Goal: Task Accomplishment & Management: Manage account settings

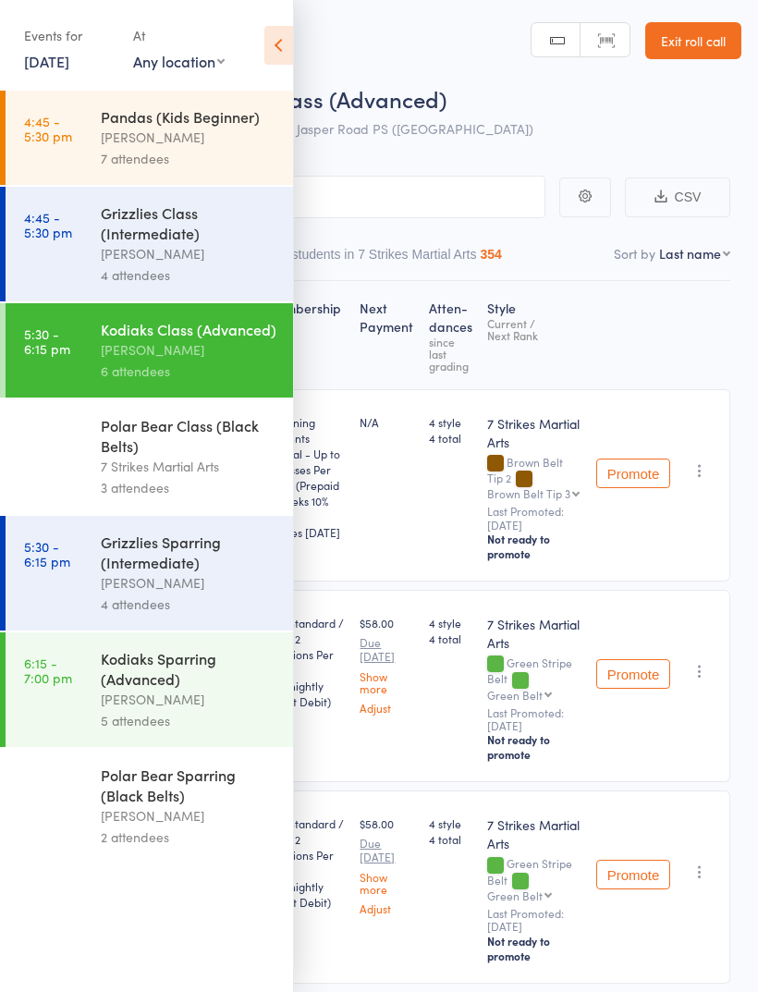
click at [279, 53] on icon at bounding box center [278, 45] width 29 height 39
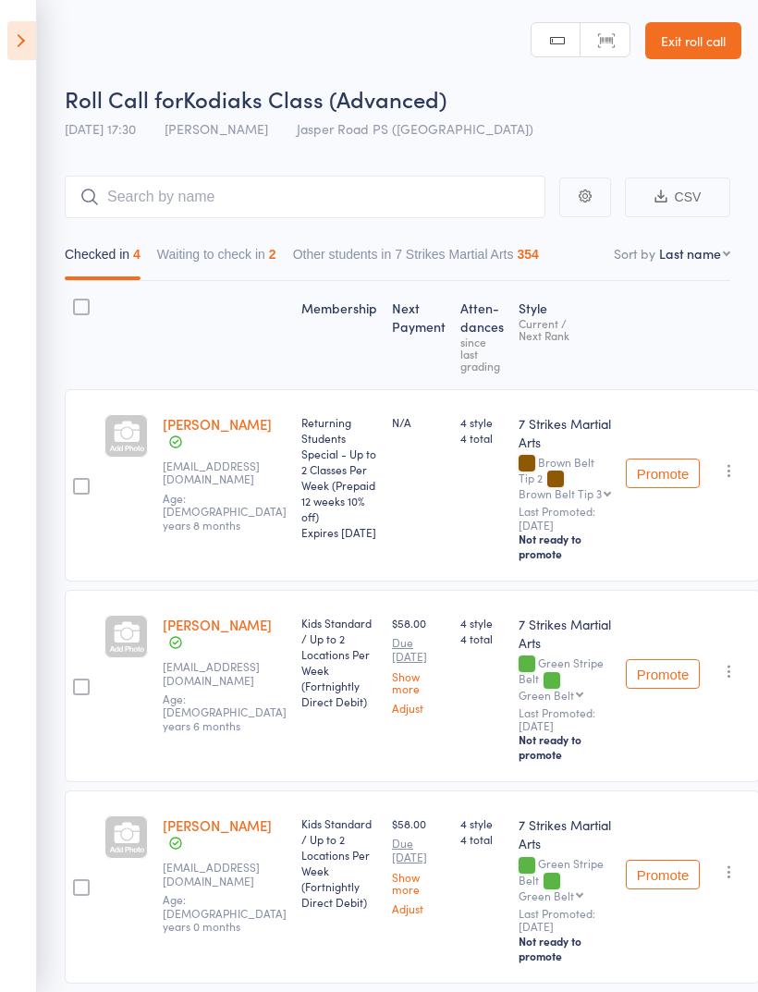
click at [31, 38] on icon at bounding box center [21, 40] width 29 height 39
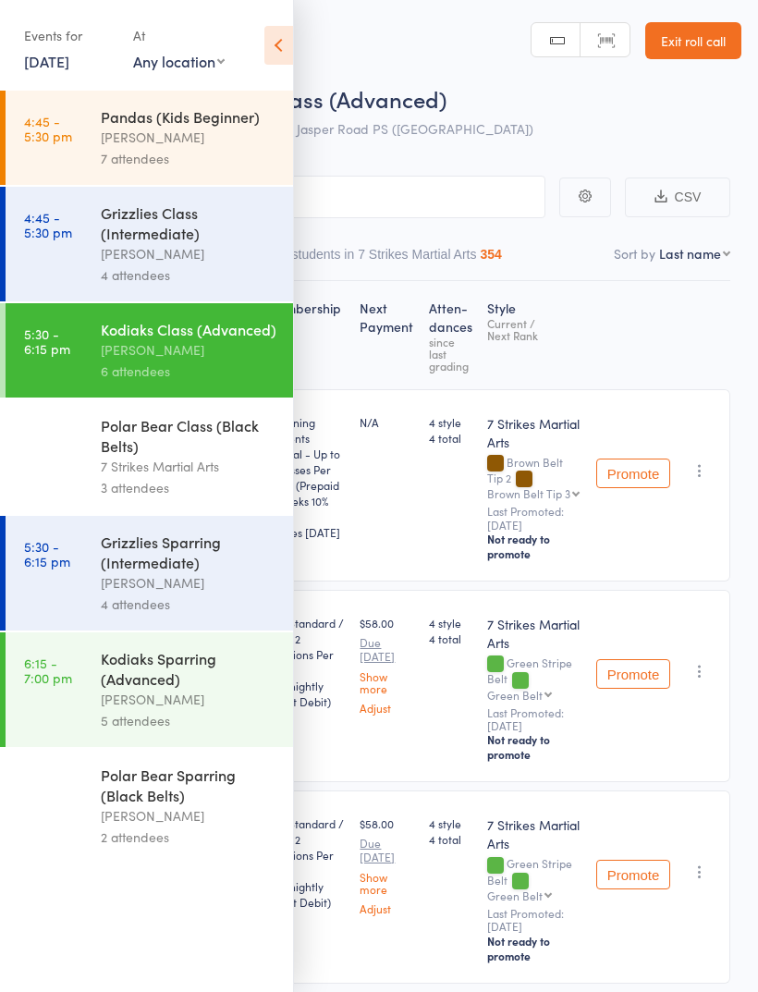
click at [179, 572] on div "Grizzlies Sparring (Intermediate)" at bounding box center [189, 552] width 177 height 41
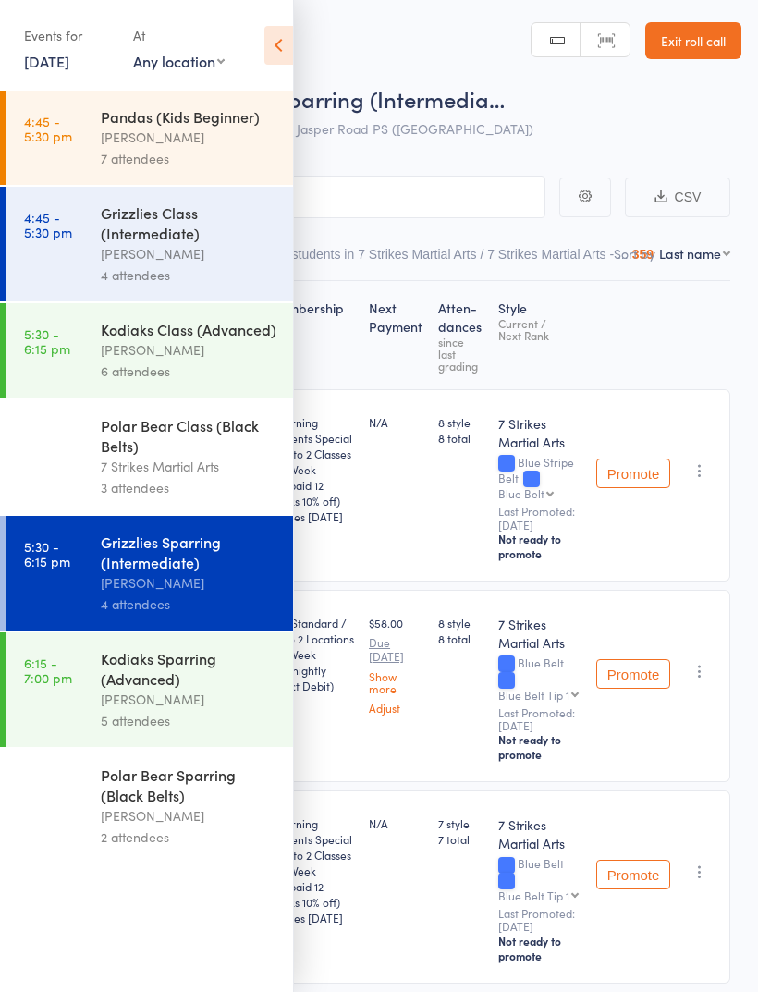
click at [301, 34] on header "Roll Call for Grizzlies Sparring (Intermedia… 12 Aug 17:30 Daniel Jancek Jasper…" at bounding box center [379, 74] width 758 height 148
click at [281, 51] on icon at bounding box center [278, 45] width 29 height 39
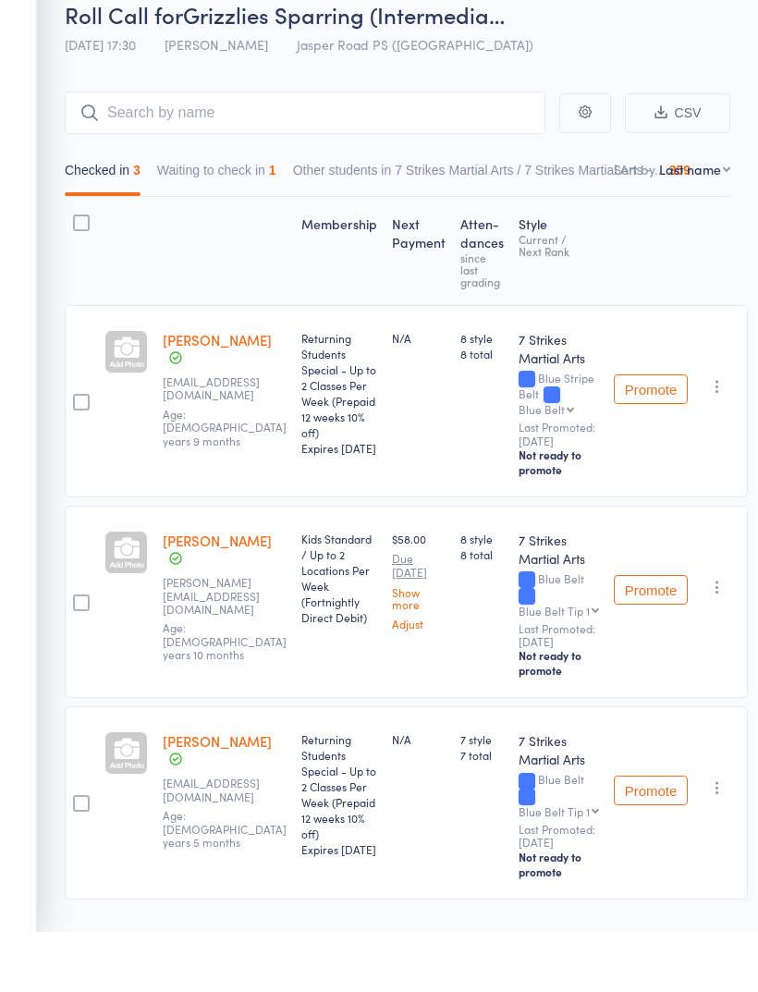
scroll to position [23, 0]
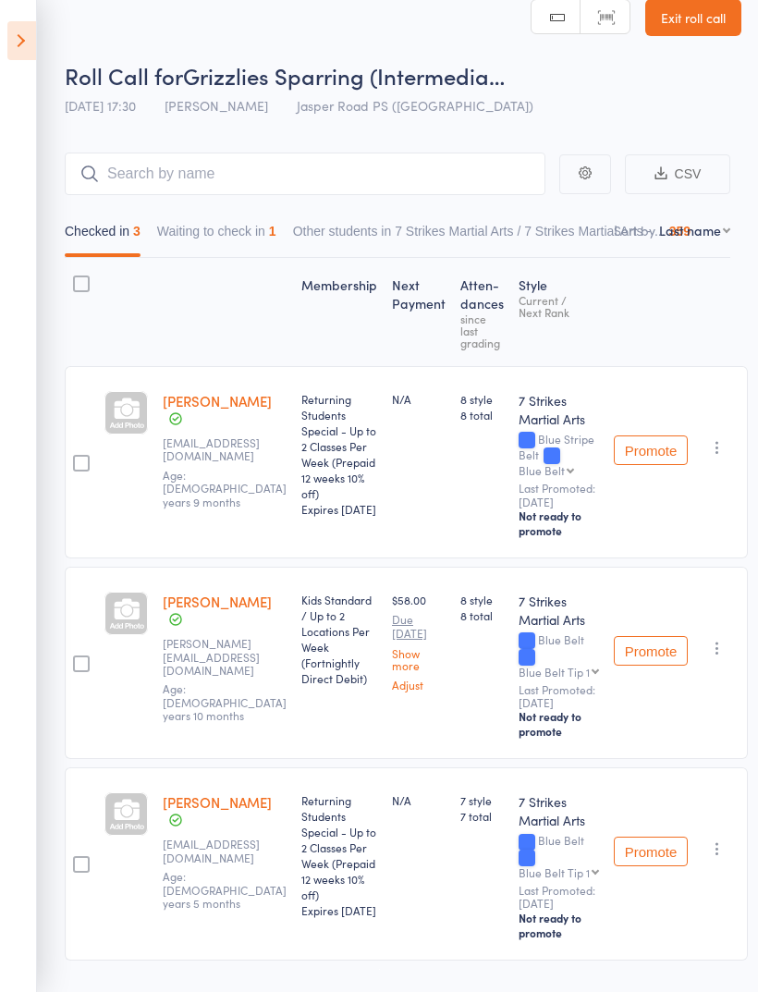
click at [30, 45] on icon at bounding box center [21, 40] width 29 height 39
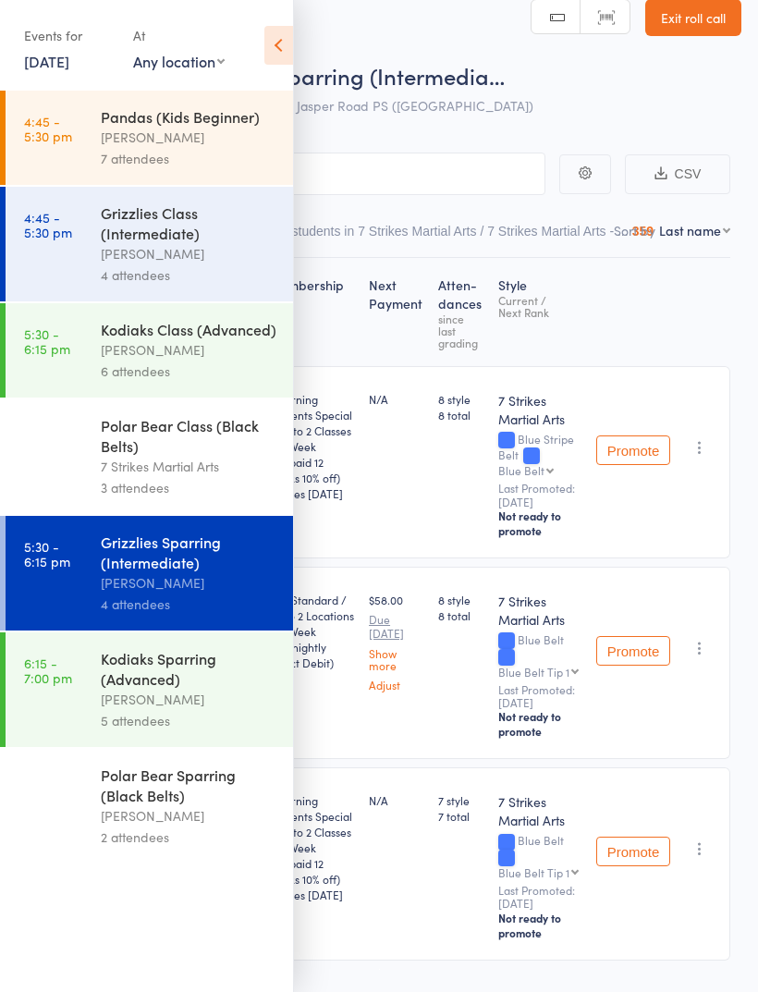
scroll to position [20, 0]
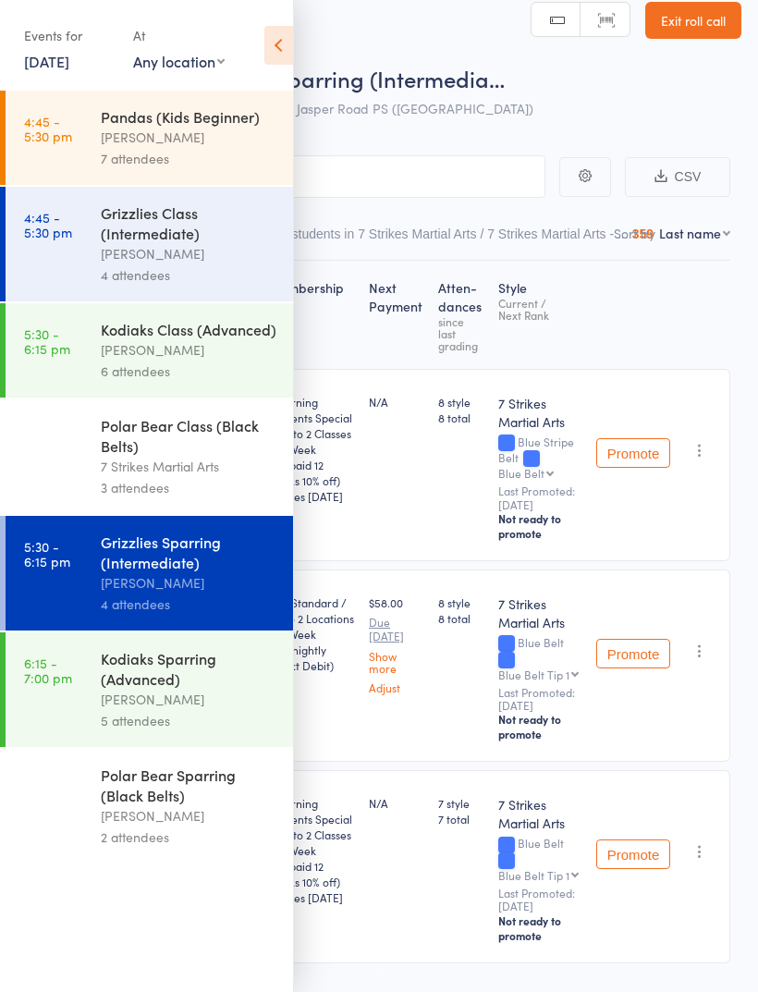
click at [150, 710] on div "[PERSON_NAME]" at bounding box center [189, 699] width 177 height 21
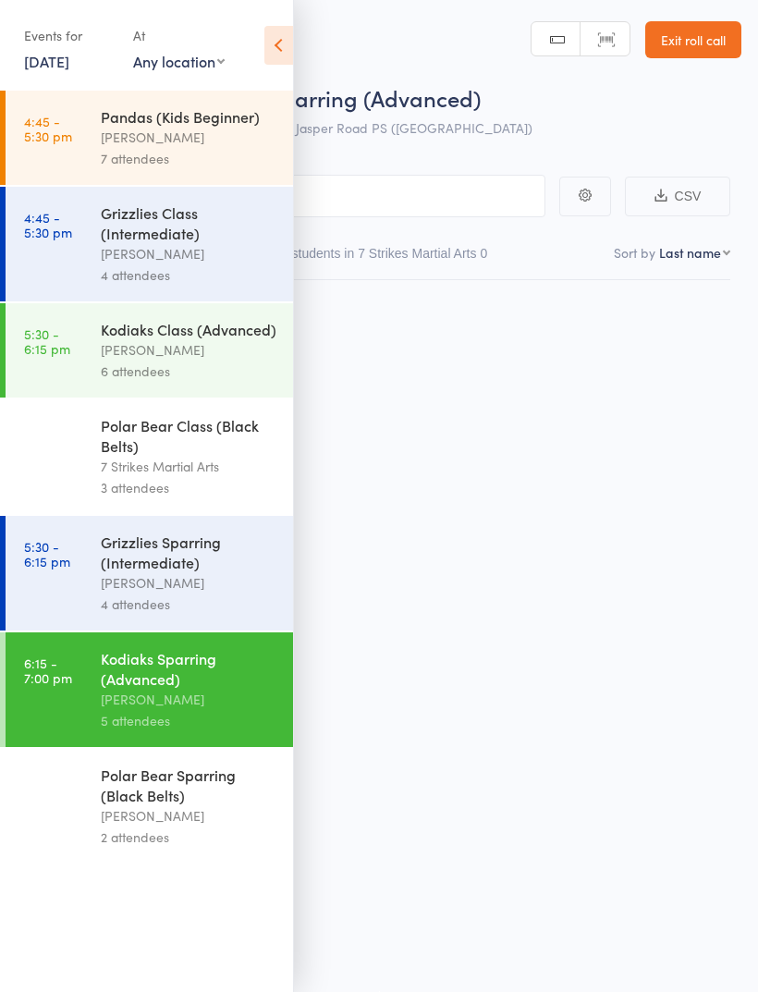
scroll to position [13, 0]
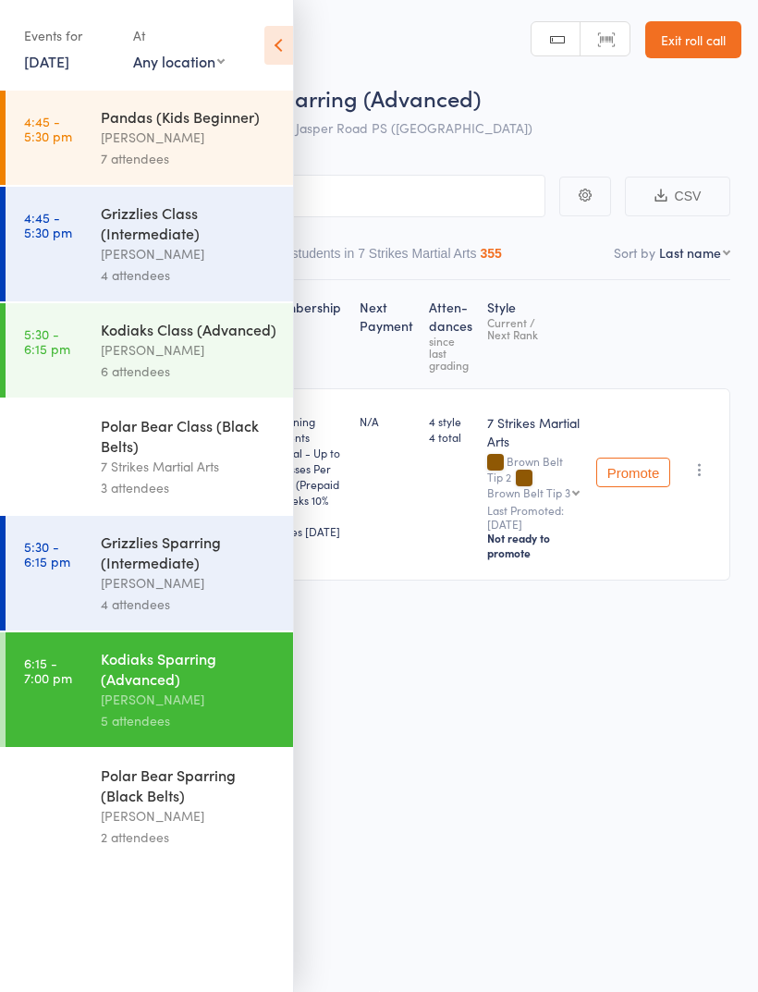
click at [178, 805] on div "Polar Bear Sparring (Black Belts)" at bounding box center [189, 785] width 177 height 41
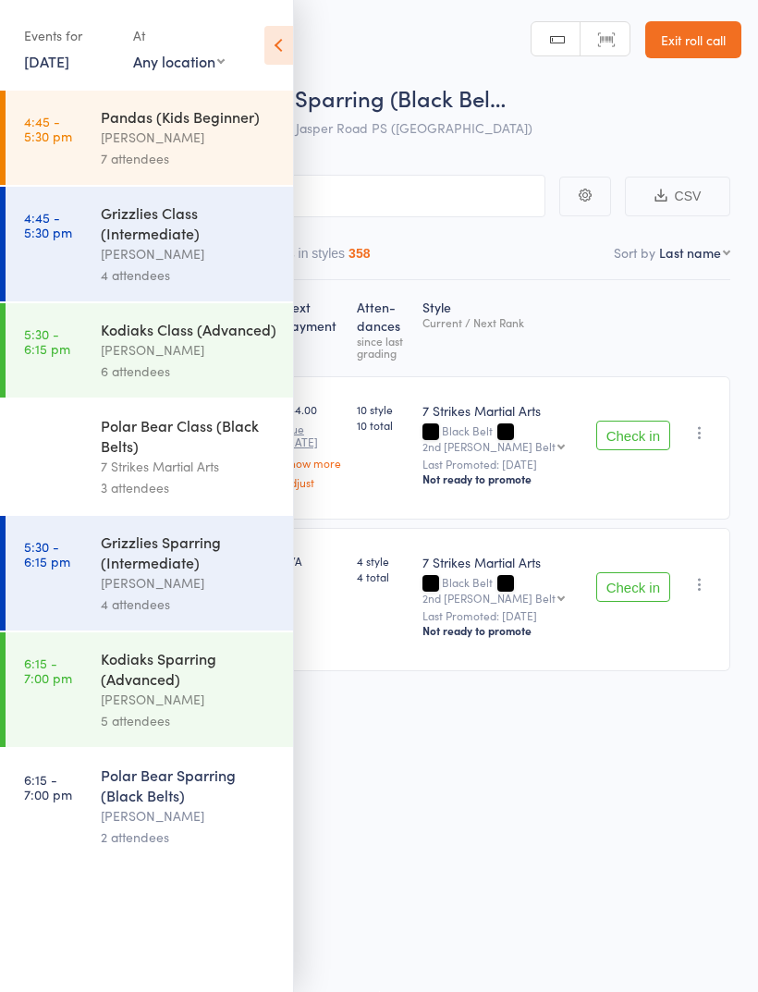
click at [202, 689] on div "Kodiaks Sparring (Advanced)" at bounding box center [189, 668] width 177 height 41
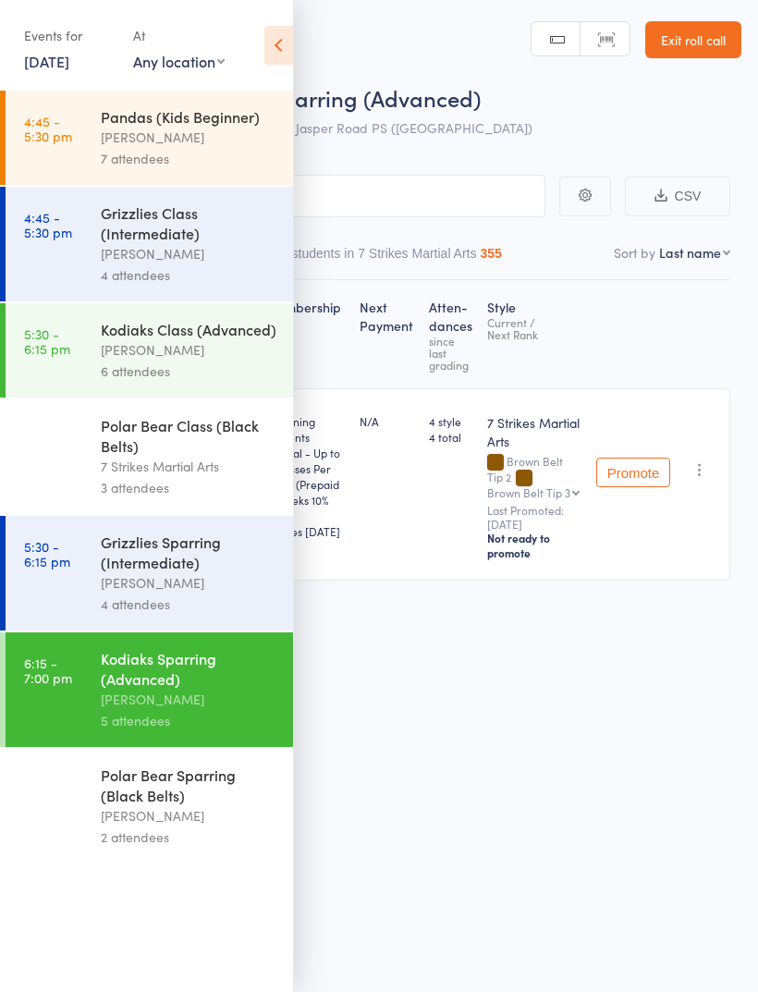
click at [185, 805] on div "Polar Bear Sparring (Black Belts)" at bounding box center [189, 785] width 177 height 41
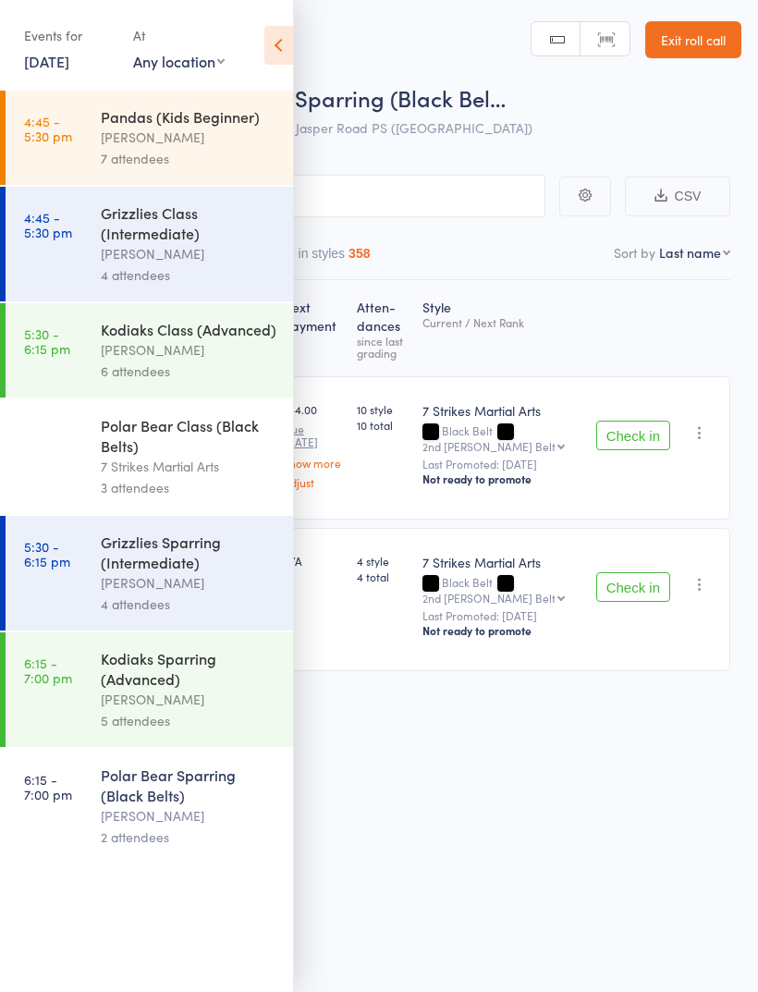
click at [280, 49] on icon at bounding box center [278, 45] width 29 height 39
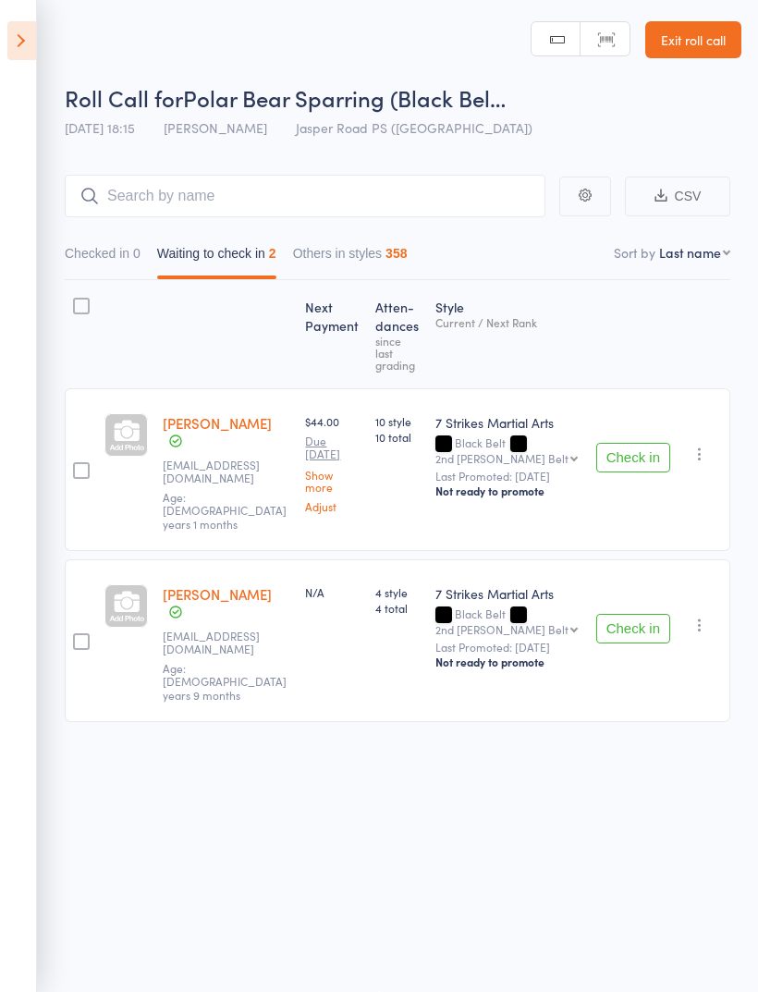
click at [627, 443] on button "Check in" at bounding box center [633, 458] width 74 height 30
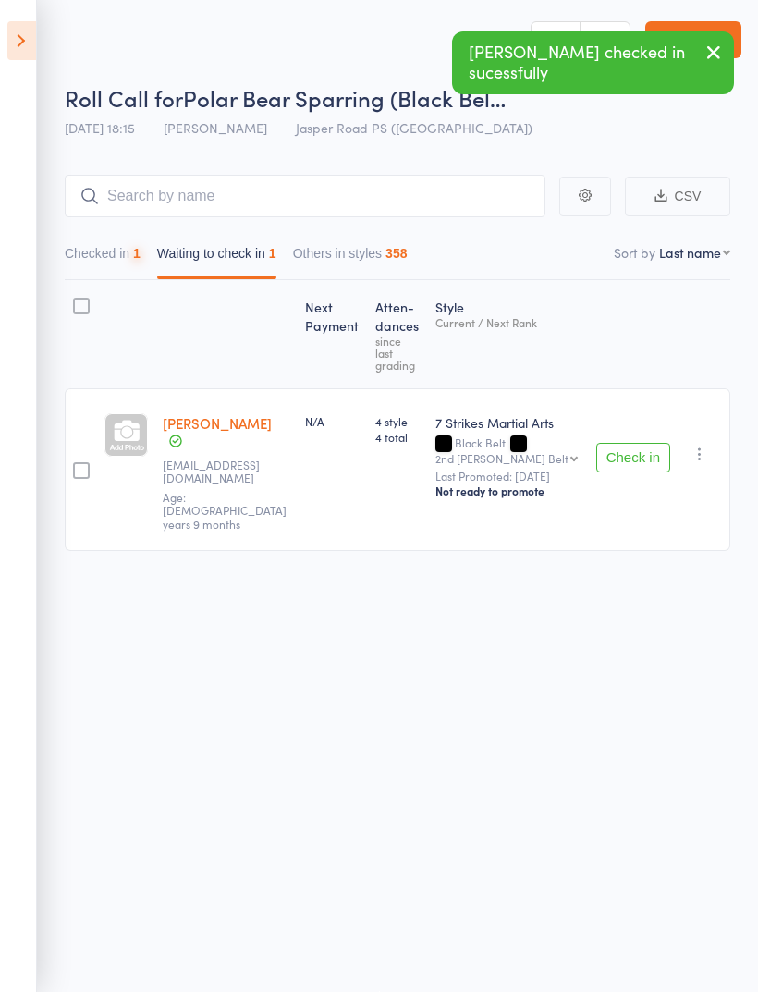
click at [640, 443] on button "Check in" at bounding box center [633, 458] width 74 height 30
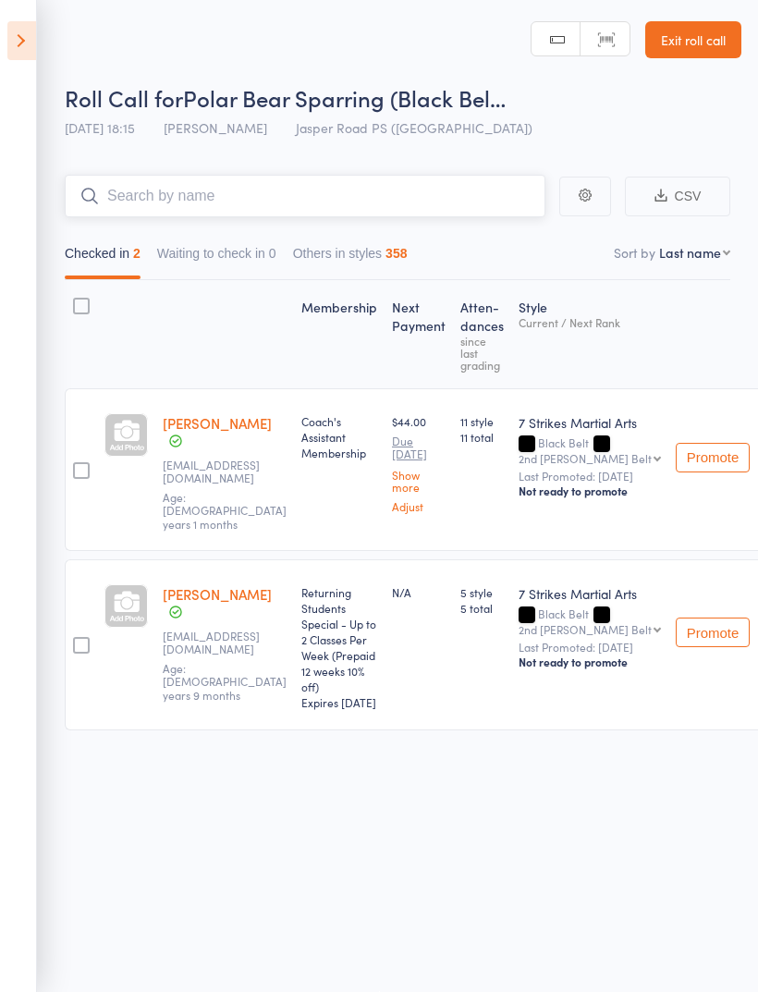
click at [416, 188] on input "search" at bounding box center [305, 196] width 481 height 43
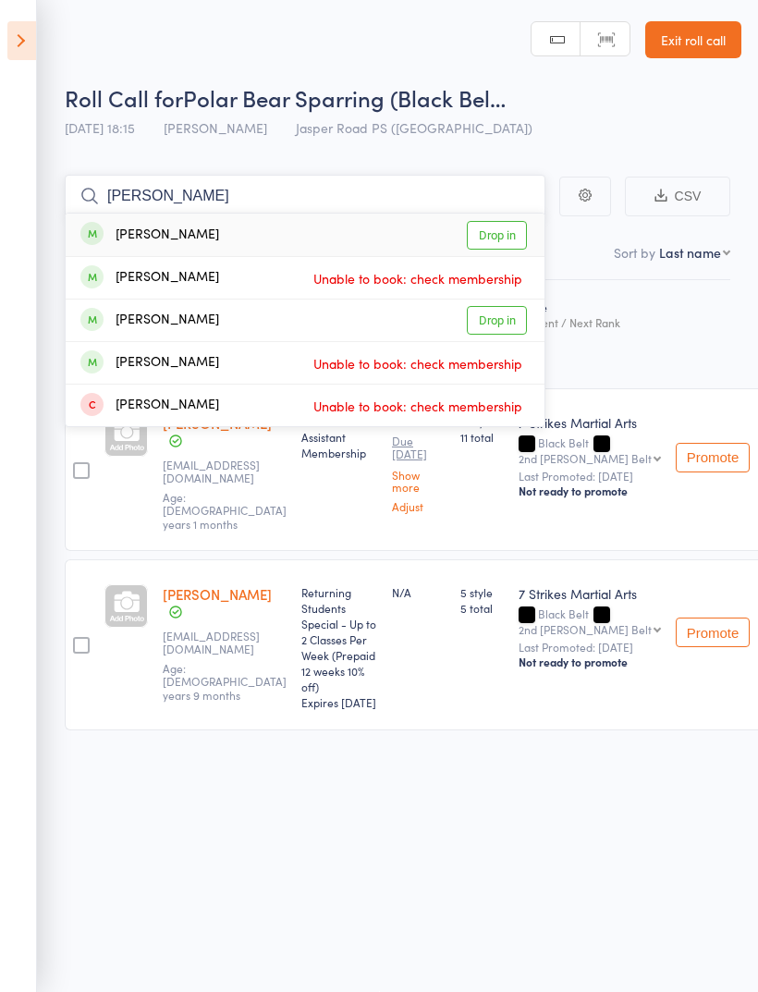
type input "Lucas"
click at [497, 322] on link "Drop in" at bounding box center [497, 320] width 60 height 29
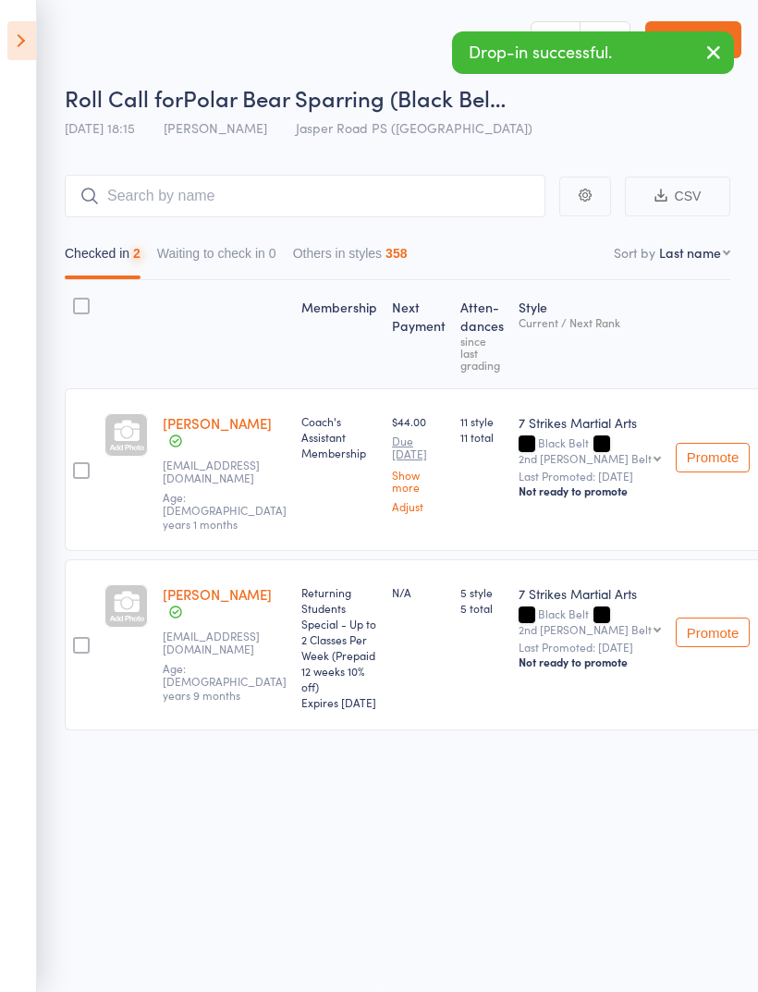
click at [29, 35] on icon at bounding box center [21, 40] width 29 height 39
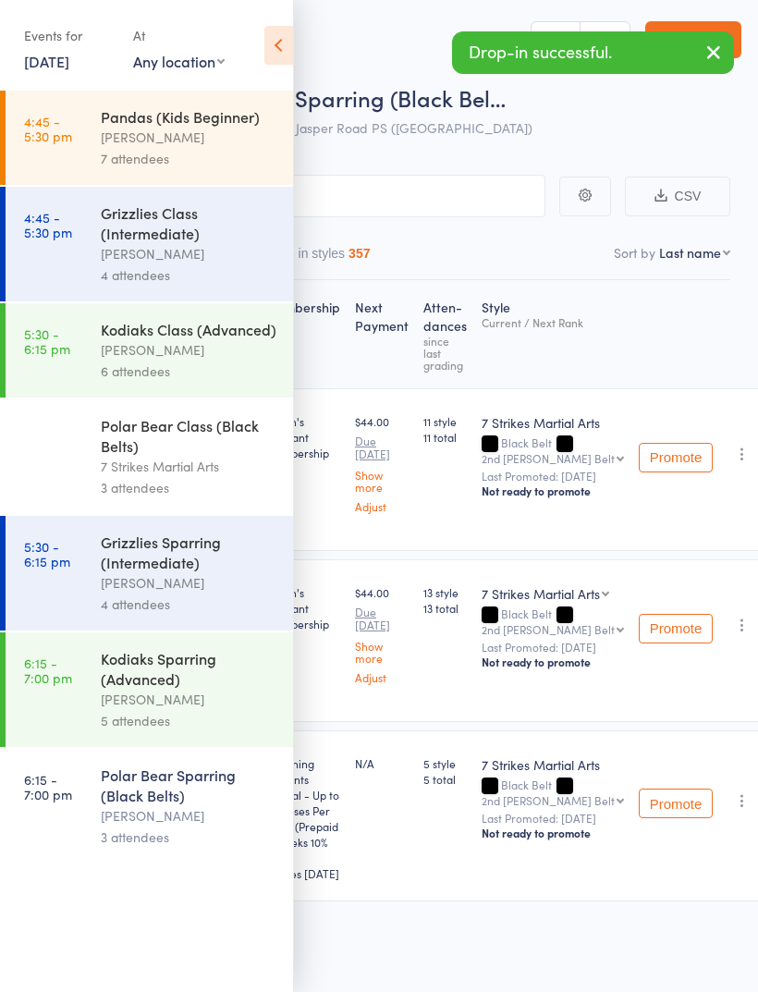
click at [208, 710] on div "[PERSON_NAME]" at bounding box center [189, 699] width 177 height 21
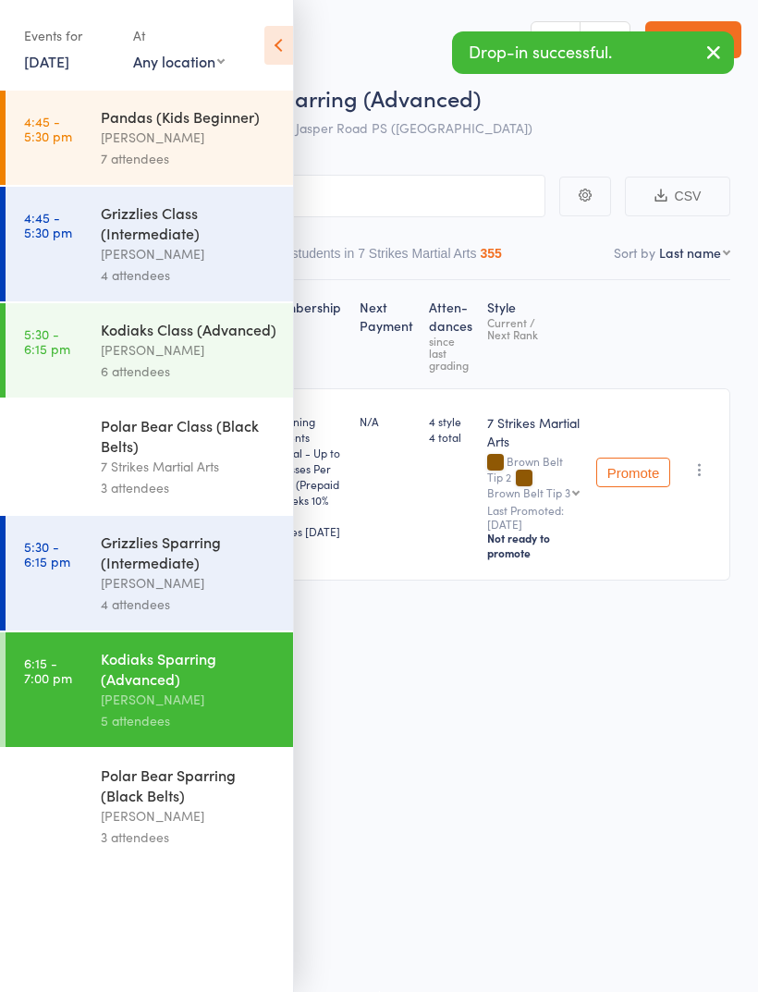
click at [280, 54] on icon at bounding box center [278, 45] width 29 height 39
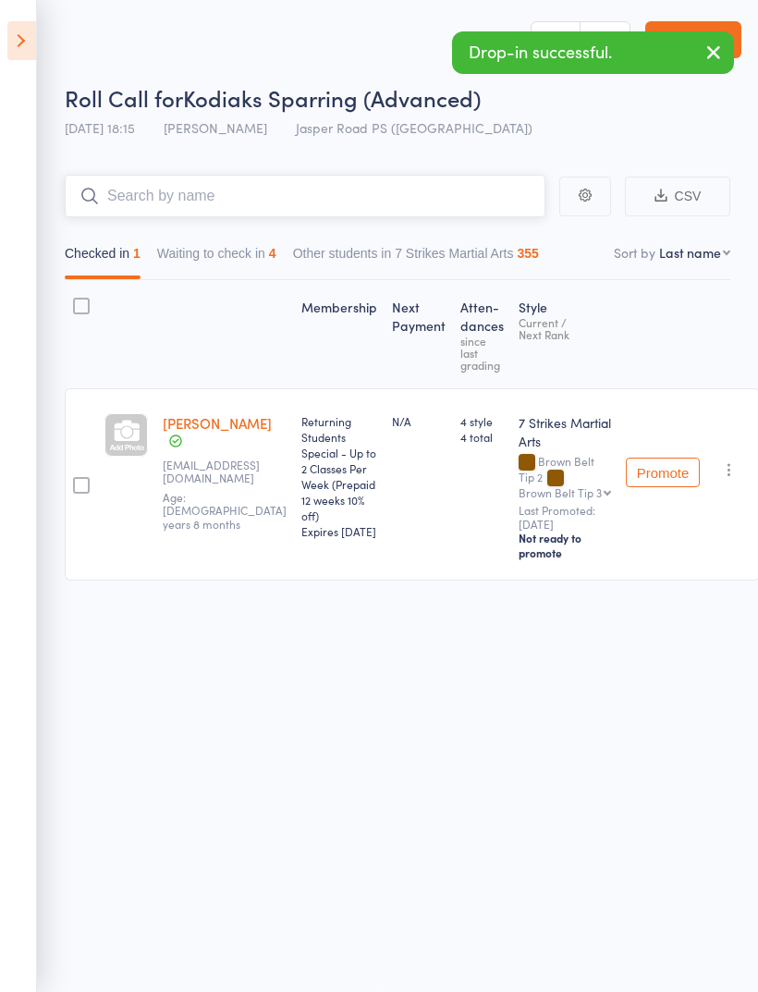
click at [334, 183] on input "search" at bounding box center [305, 196] width 481 height 43
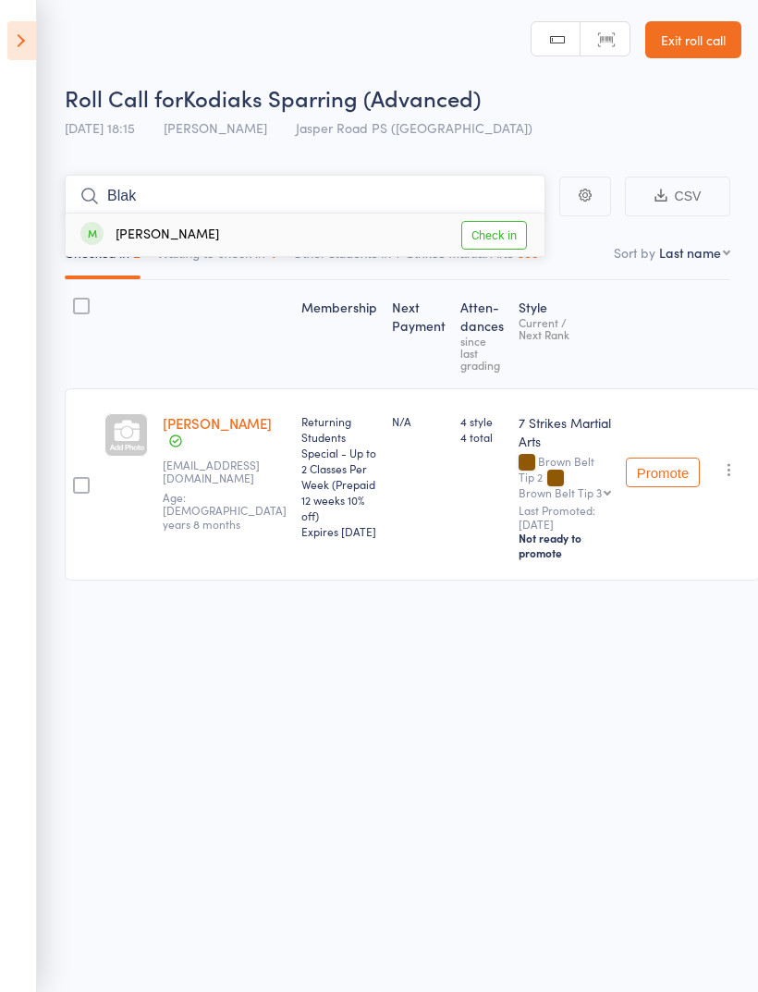
type input "Blak"
click at [487, 221] on link "Check in" at bounding box center [494, 235] width 66 height 29
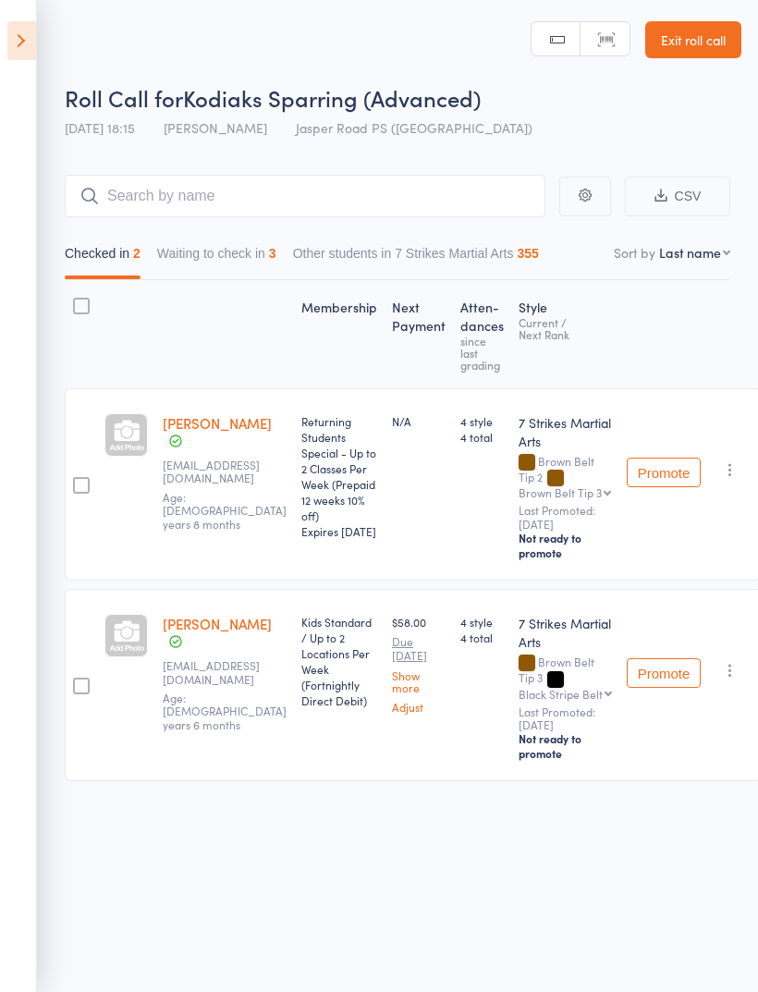
click at [49, 39] on header "Roll Call for Kodiaks Sparring (Advanced) 12 Aug 18:15 Daniel Jancek Jasper Roa…" at bounding box center [379, 73] width 758 height 148
click at [20, 59] on icon at bounding box center [21, 40] width 29 height 39
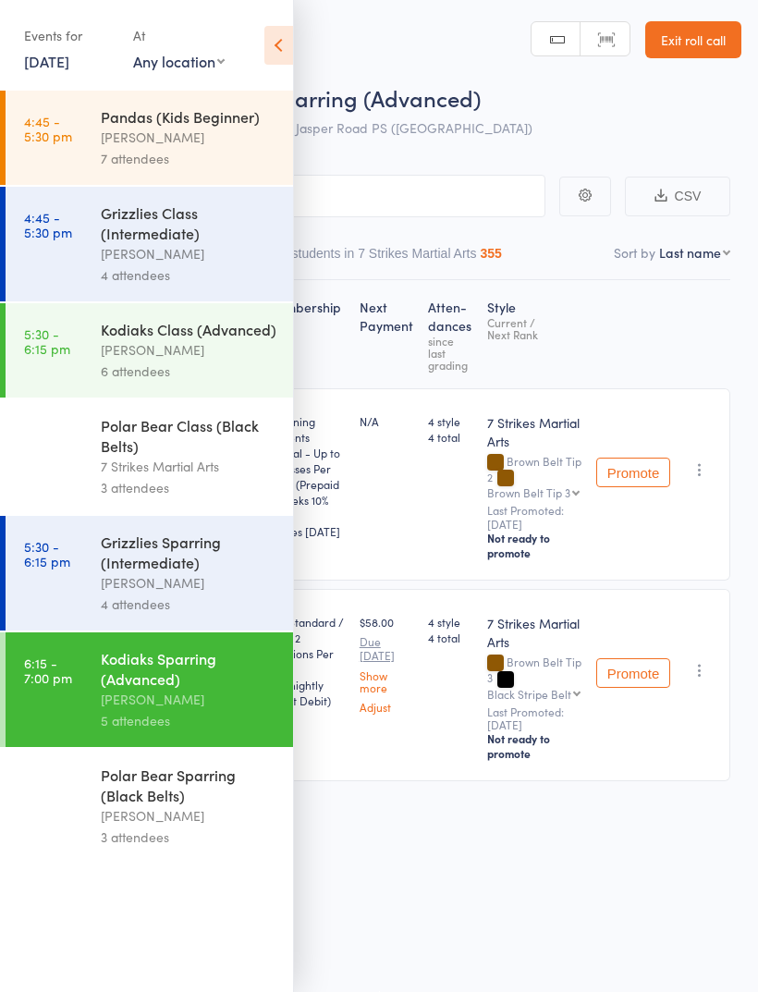
click at [170, 805] on div "Polar Bear Sparring (Black Belts)" at bounding box center [189, 785] width 177 height 41
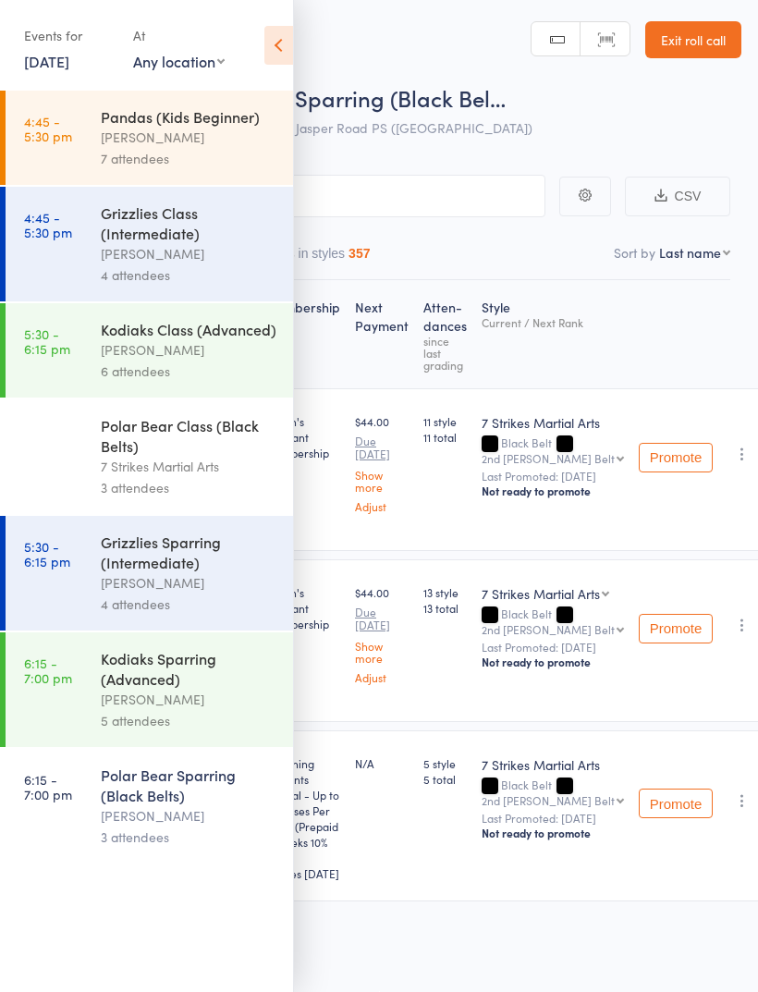
click at [180, 826] on div "[PERSON_NAME]" at bounding box center [189, 815] width 177 height 21
click at [267, 39] on icon at bounding box center [278, 45] width 29 height 39
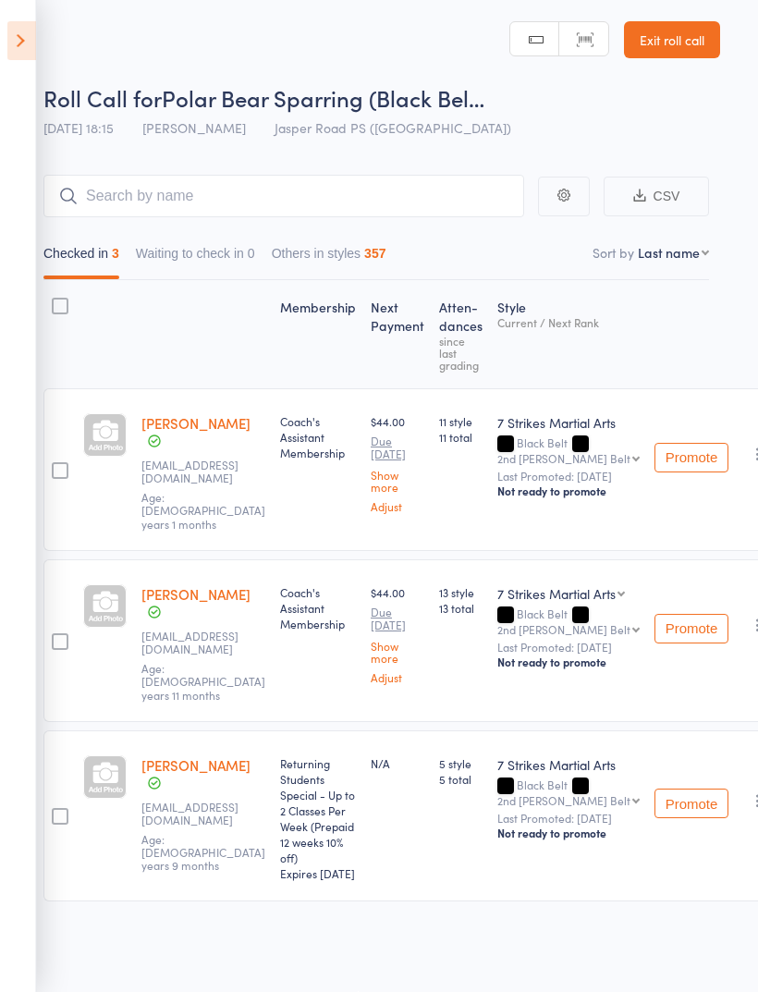
scroll to position [13, 22]
click at [746, 445] on button "button" at bounding box center [757, 454] width 22 height 22
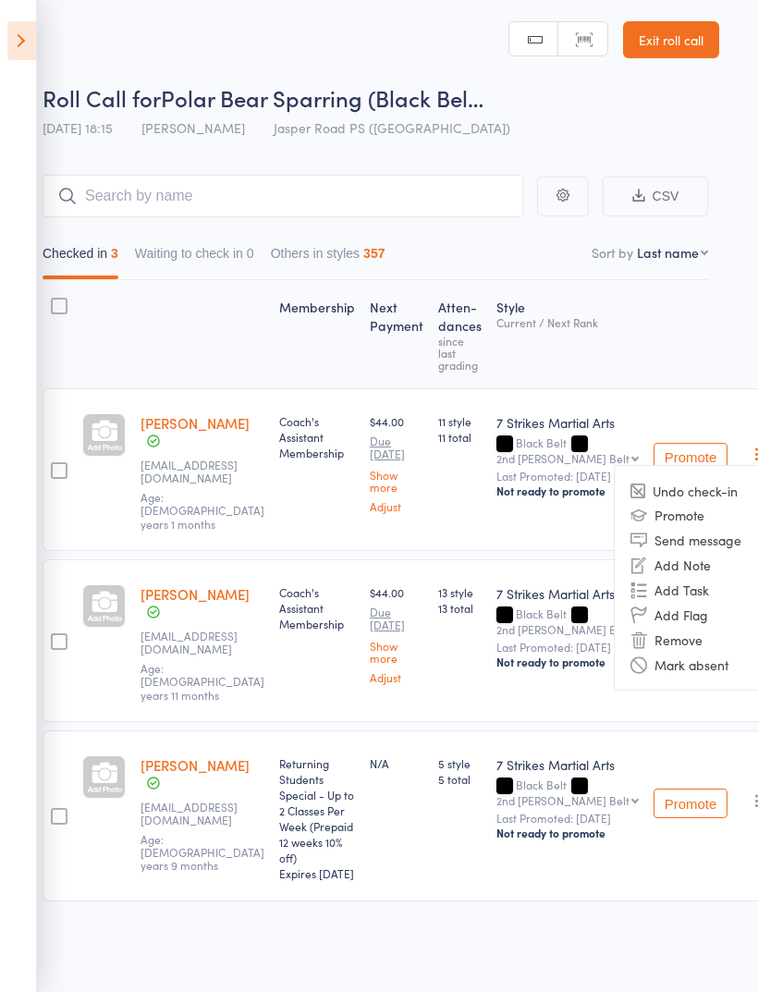
click at [686, 627] on li "Remove" at bounding box center [691, 639] width 153 height 25
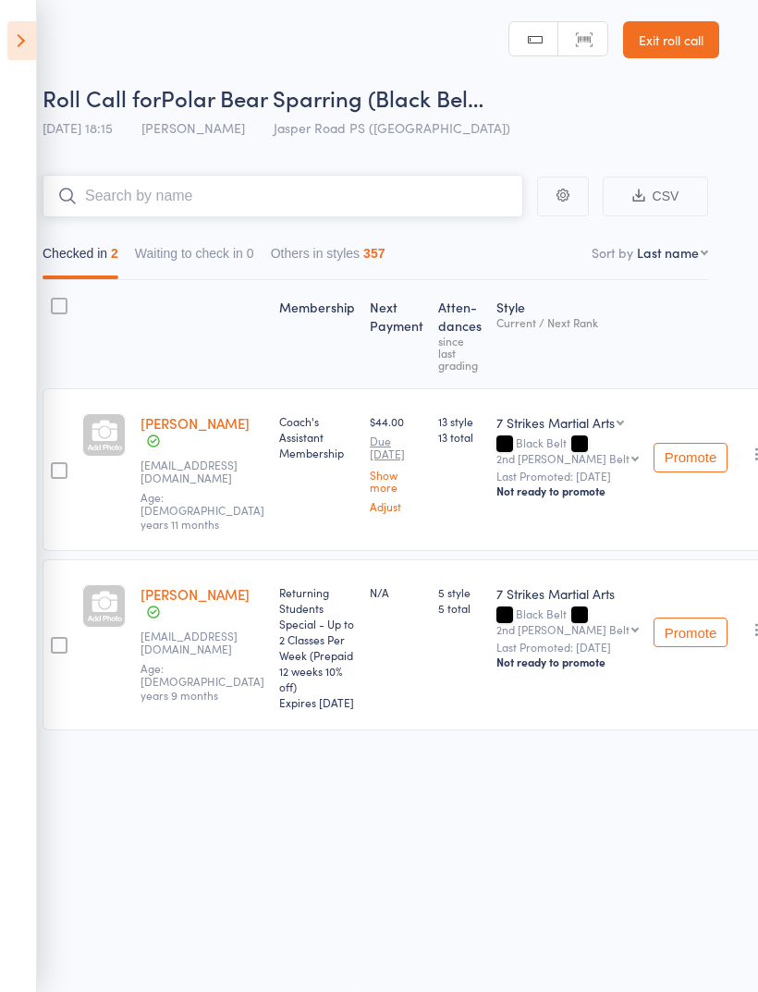
click at [292, 196] on input "search" at bounding box center [283, 196] width 481 height 43
type input "Cath"
click at [477, 221] on link "Drop in" at bounding box center [475, 235] width 60 height 29
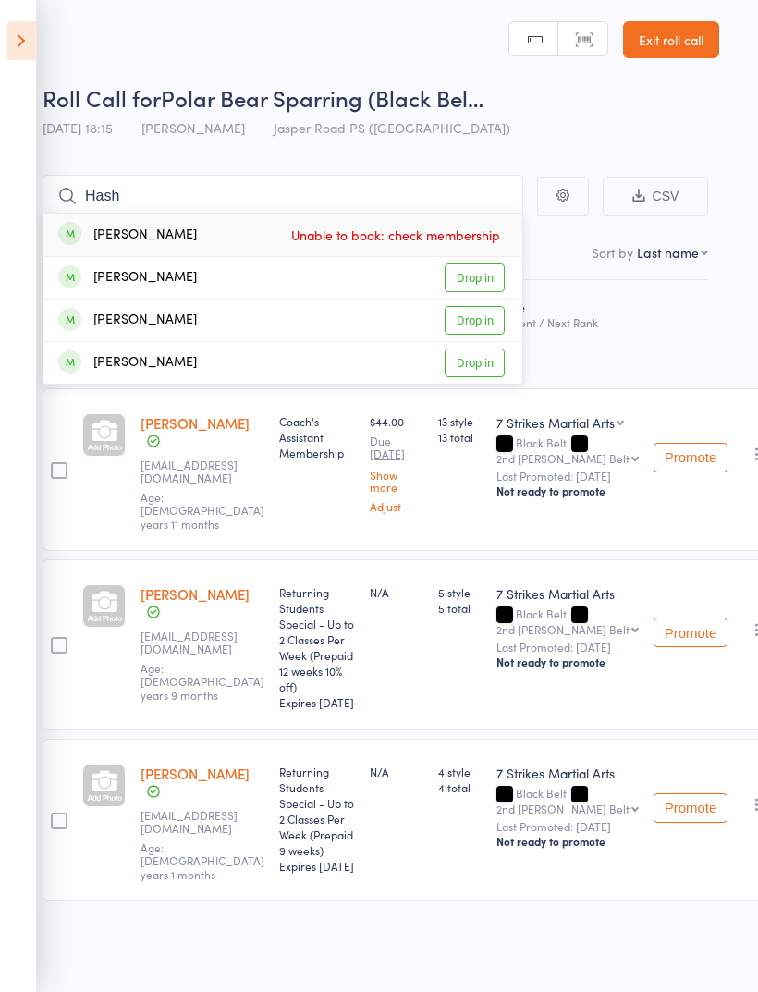
click at [511, 128] on div "Roll Call for Polar Bear Sparring (Black Bel… 12 Aug 18:15 Daniel Jancek Jasper…" at bounding box center [381, 114] width 677 height 65
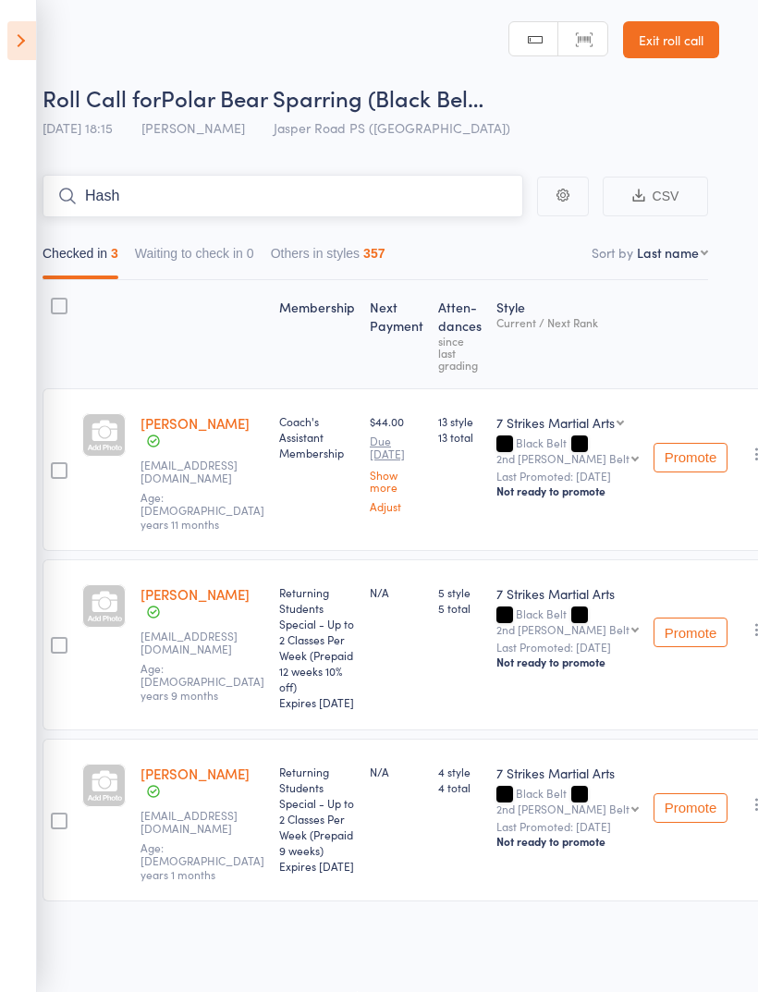
click at [344, 205] on input "Hash" at bounding box center [283, 196] width 481 height 43
click at [387, 186] on input "Hash" at bounding box center [283, 196] width 481 height 43
type input "Hashi"
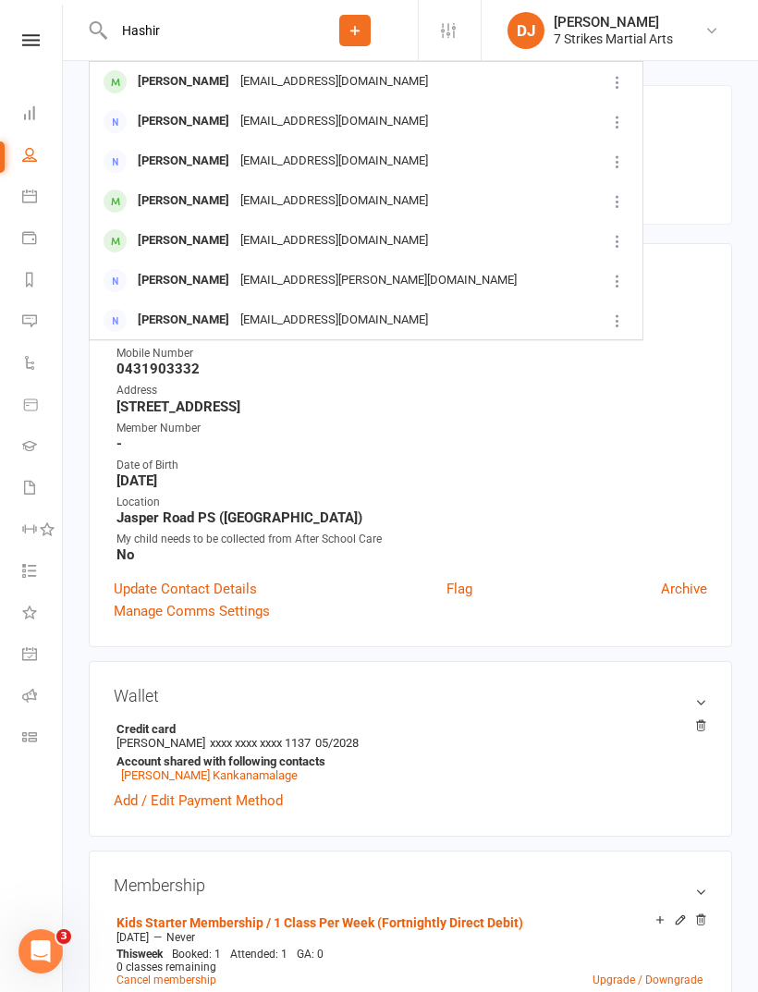
type input "Hashir"
click at [262, 88] on div "[EMAIL_ADDRESS][DOMAIN_NAME]" at bounding box center [334, 81] width 199 height 27
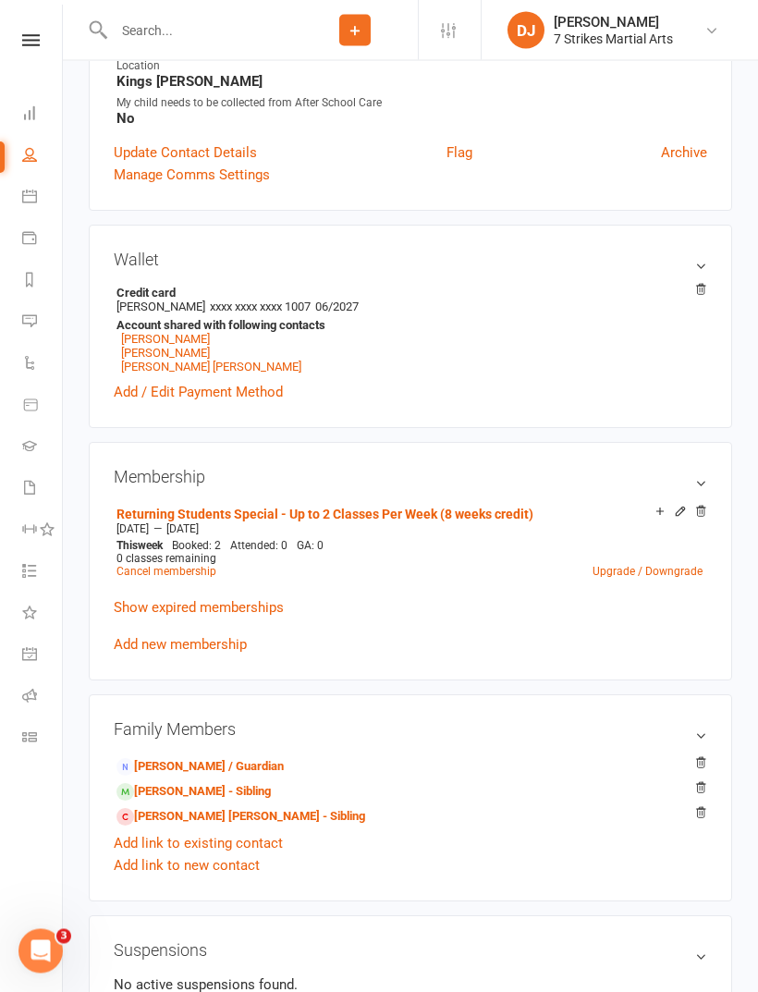
scroll to position [438, 0]
click at [685, 518] on icon at bounding box center [680, 511] width 13 height 13
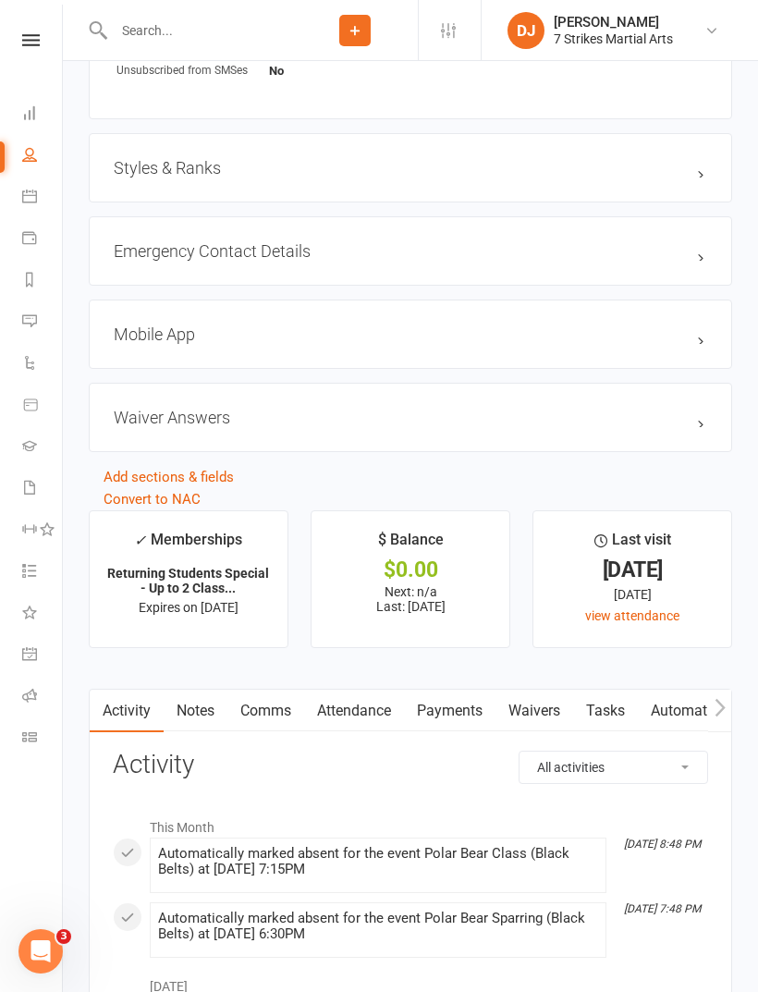
scroll to position [1528, 0]
click at [372, 728] on link "Attendance" at bounding box center [354, 712] width 100 height 43
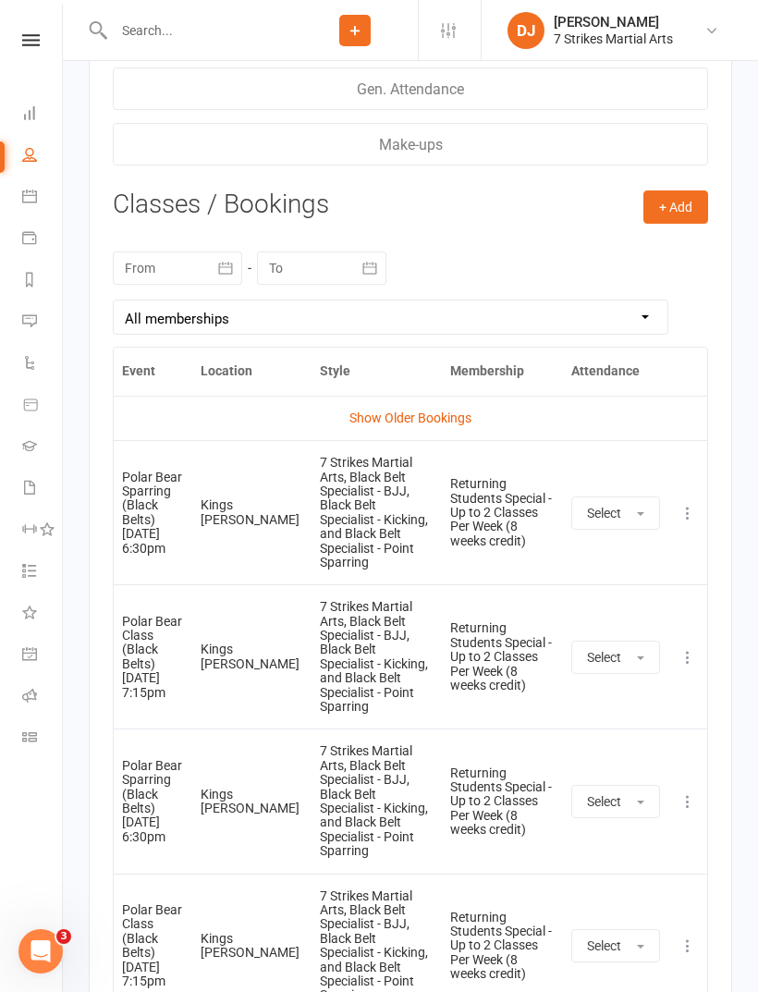
scroll to position [2823, 0]
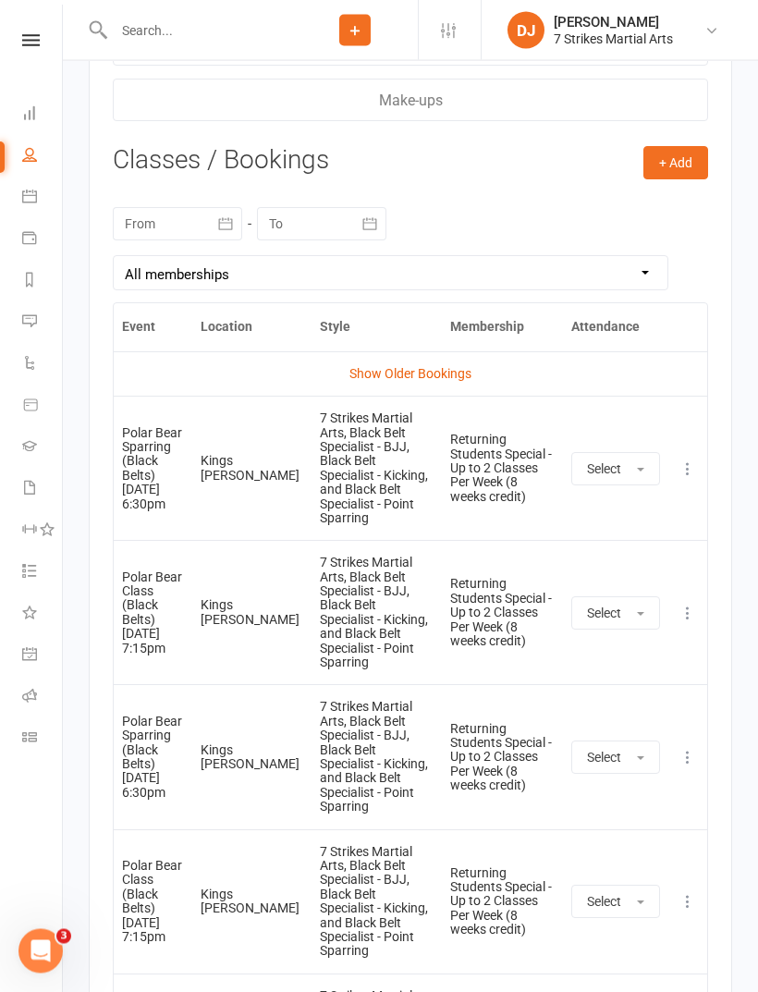
click at [689, 479] on icon at bounding box center [688, 469] width 18 height 18
click at [609, 589] on link "Remove booking" at bounding box center [606, 578] width 183 height 37
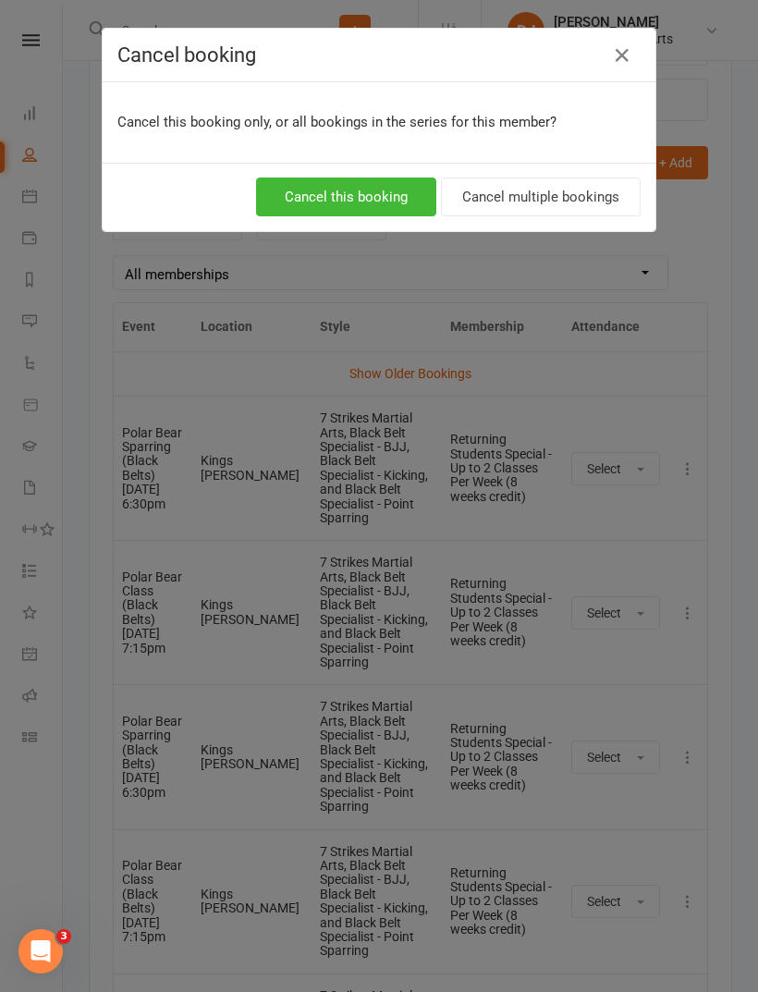
click at [367, 204] on button "Cancel this booking" at bounding box center [346, 196] width 180 height 39
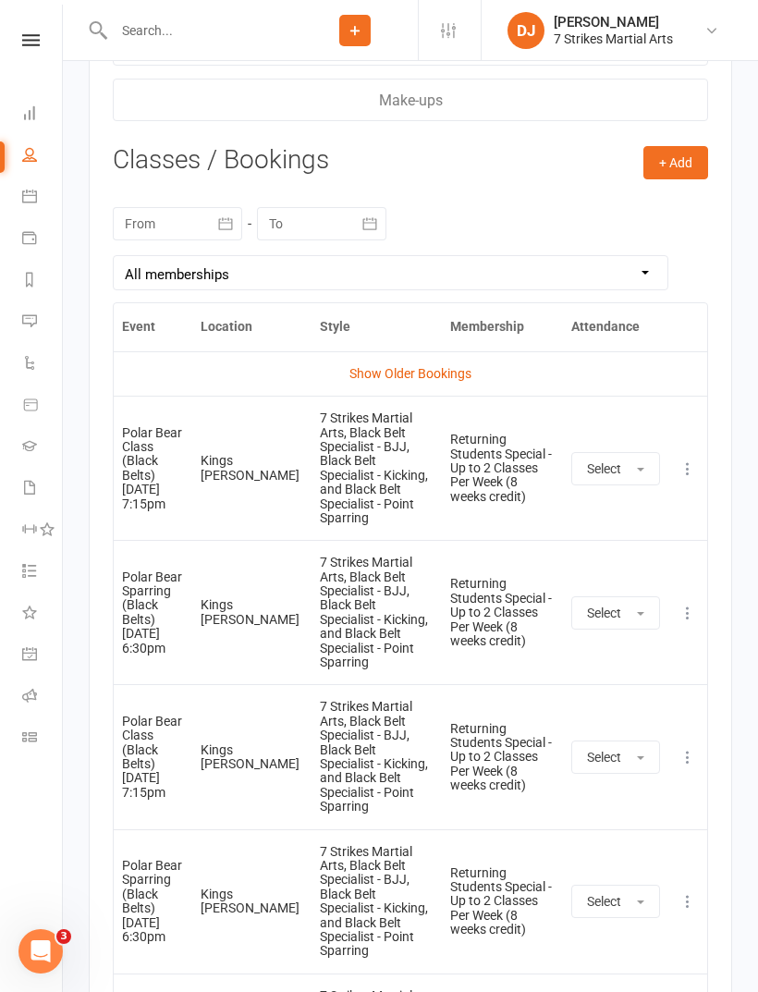
click at [691, 478] on icon at bounding box center [688, 468] width 18 height 18
click at [590, 586] on link "Remove booking" at bounding box center [606, 578] width 183 height 37
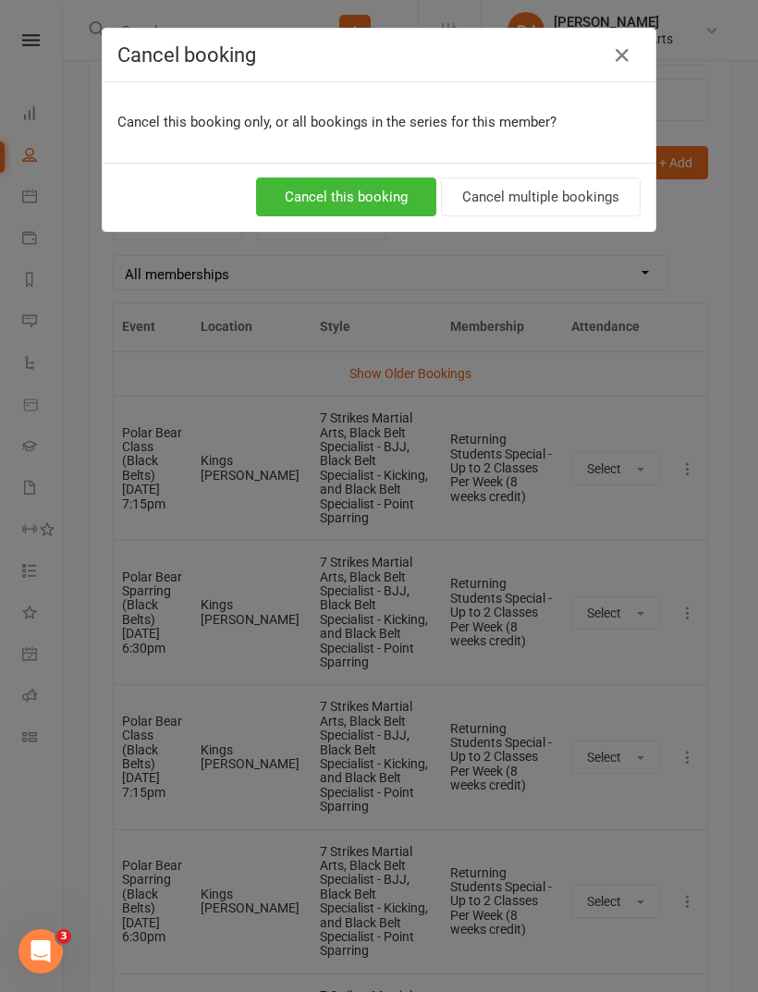
click at [359, 193] on button "Cancel this booking" at bounding box center [346, 196] width 180 height 39
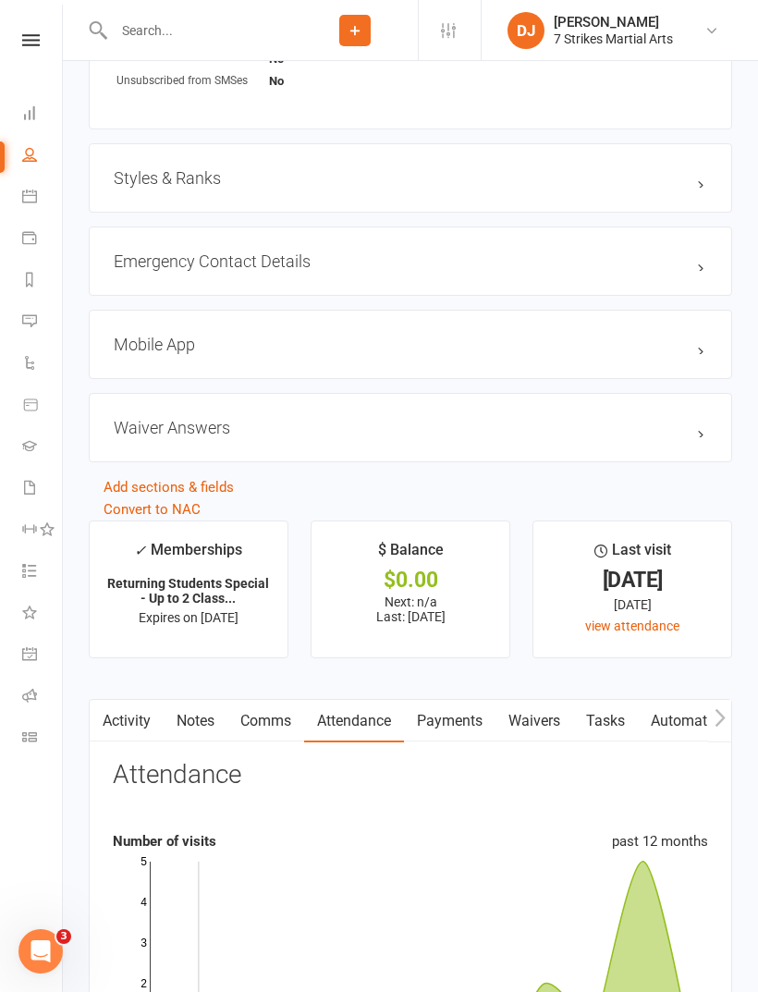
scroll to position [1534, 0]
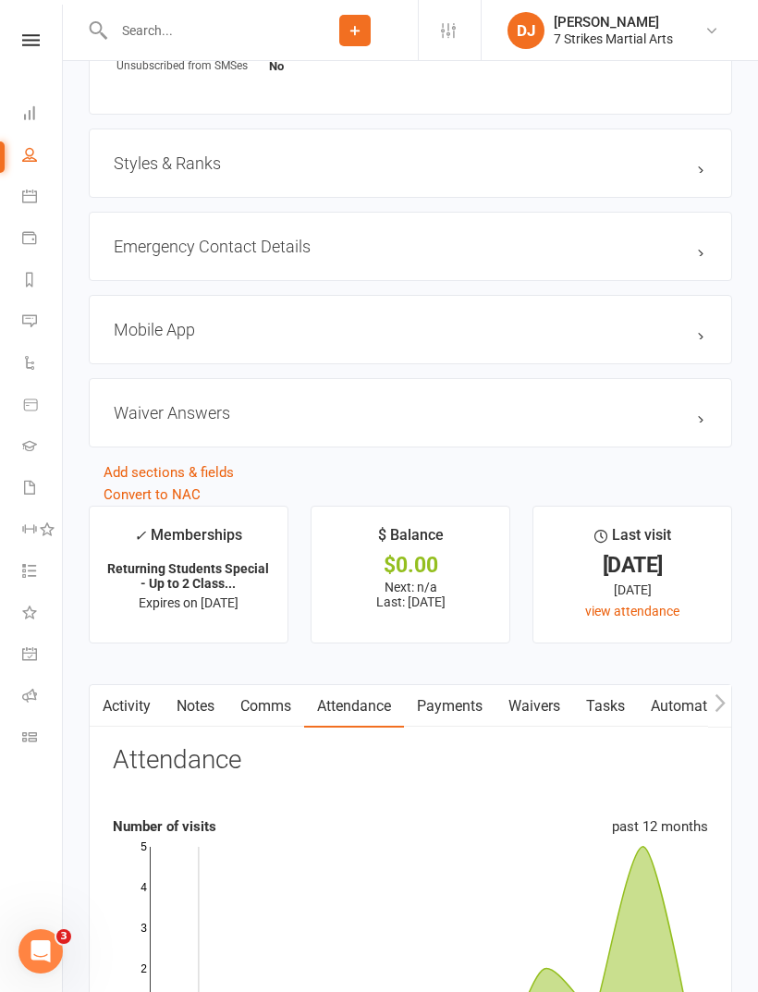
click at [381, 722] on link "Attendance" at bounding box center [354, 706] width 100 height 43
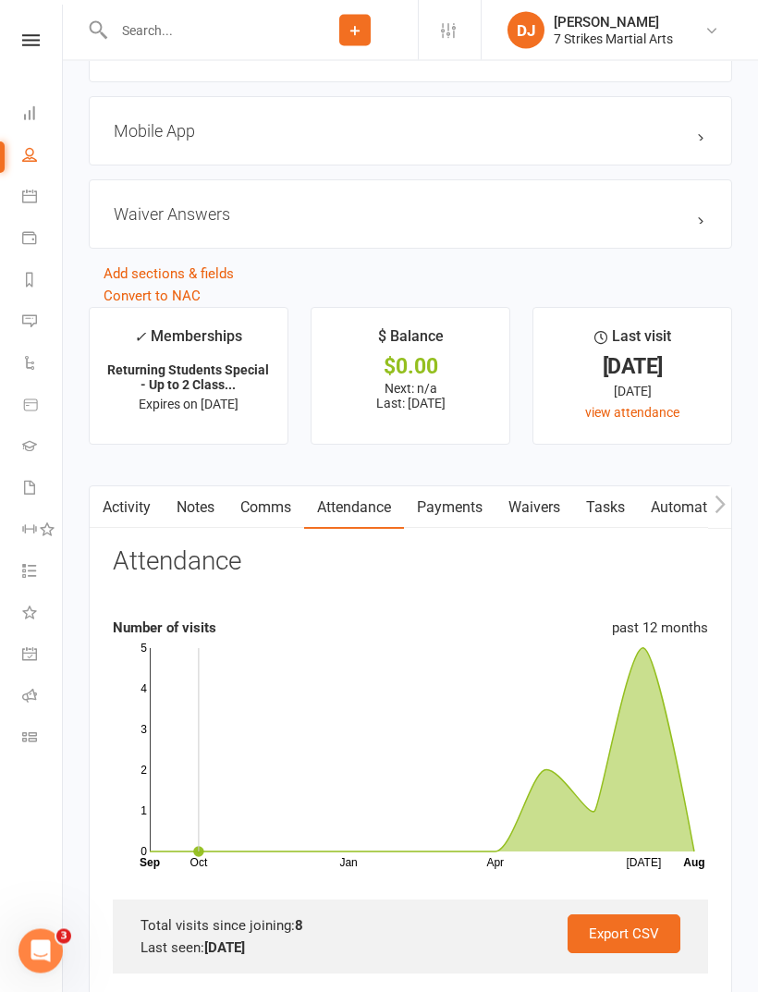
scroll to position [1731, 0]
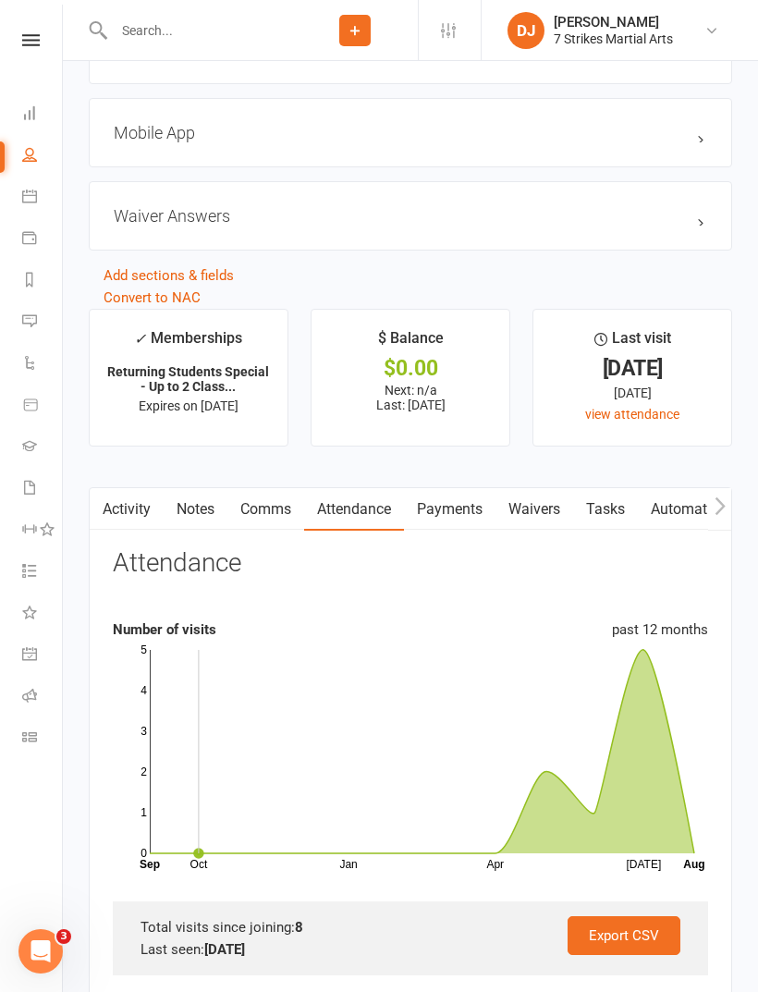
click at [385, 520] on link "Attendance" at bounding box center [354, 509] width 100 height 43
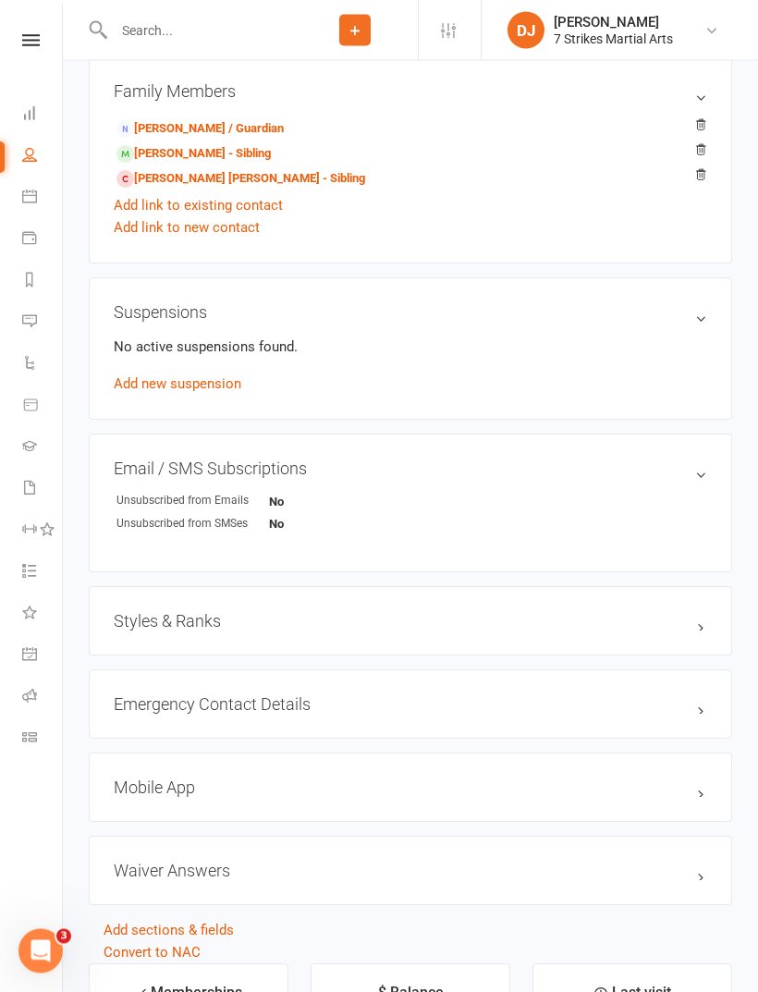
scroll to position [1041, 0]
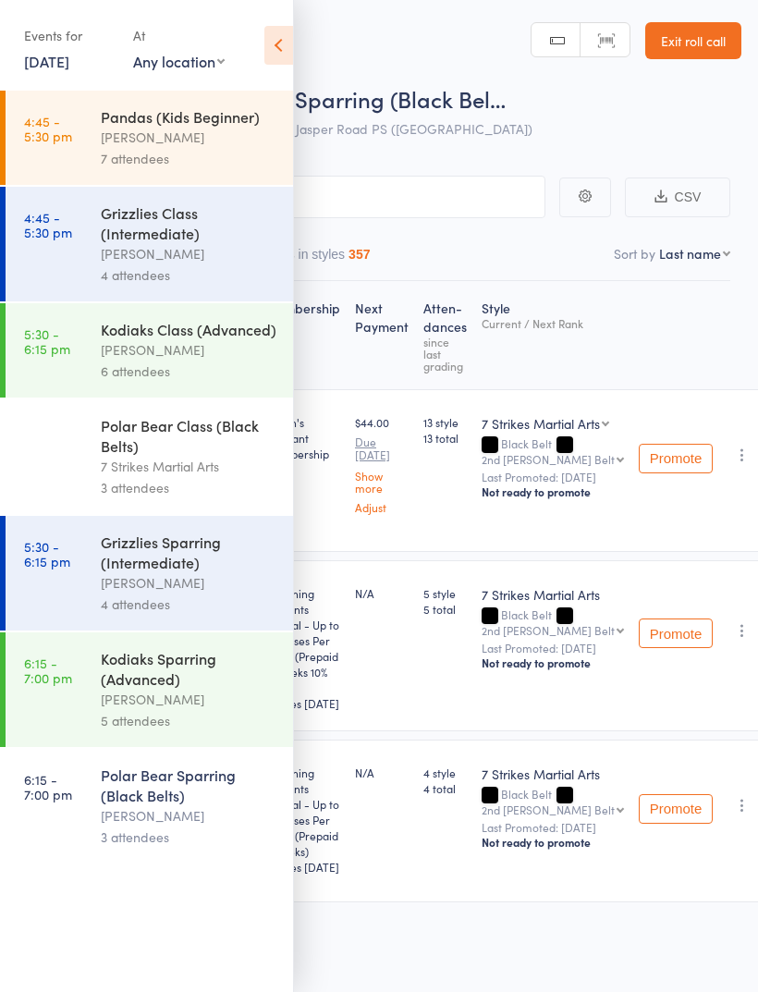
click at [284, 51] on icon at bounding box center [278, 45] width 29 height 39
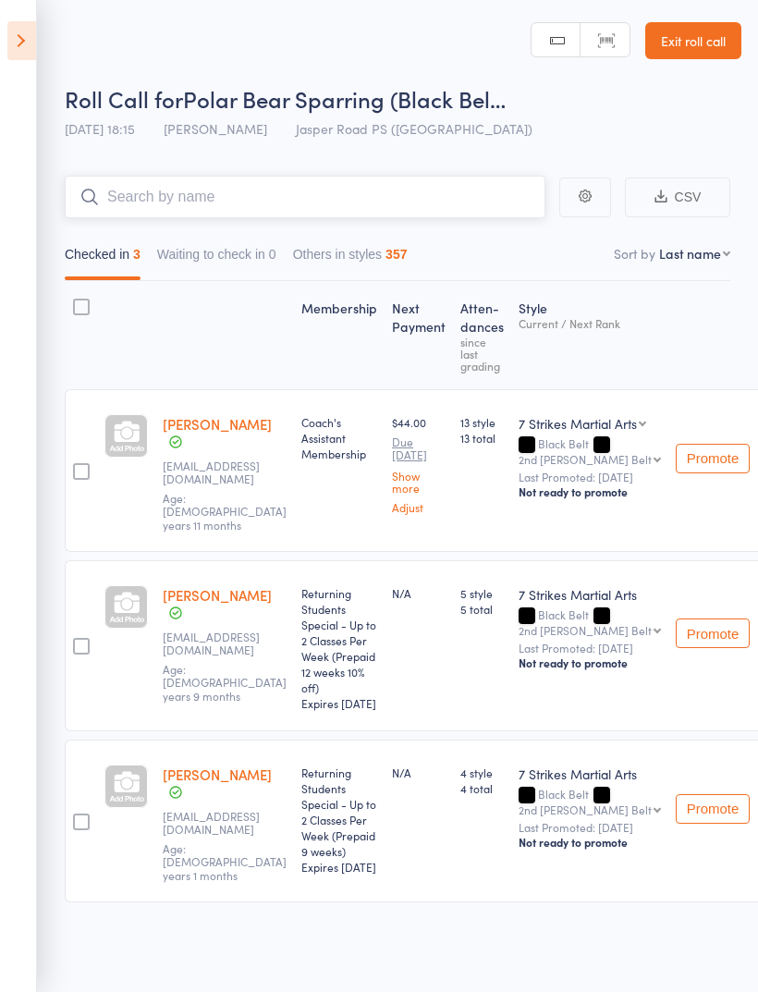
click at [353, 201] on input "search" at bounding box center [305, 197] width 481 height 43
type input "Hashi"
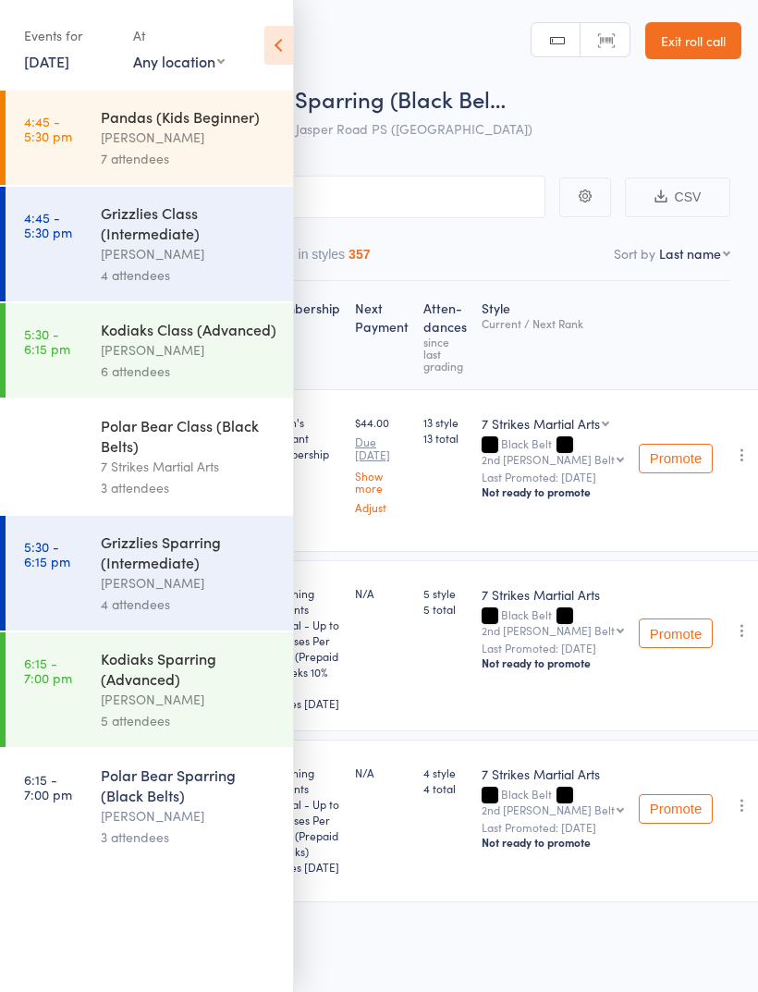
click at [284, 55] on icon at bounding box center [278, 45] width 29 height 39
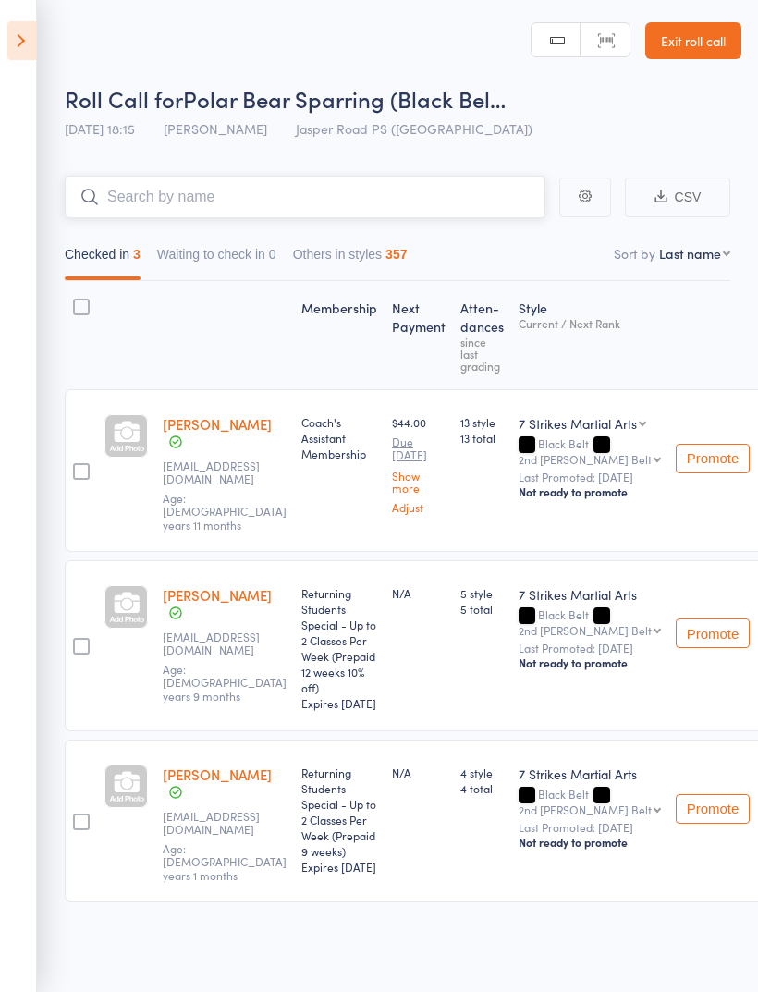
click at [373, 203] on input "search" at bounding box center [305, 197] width 481 height 43
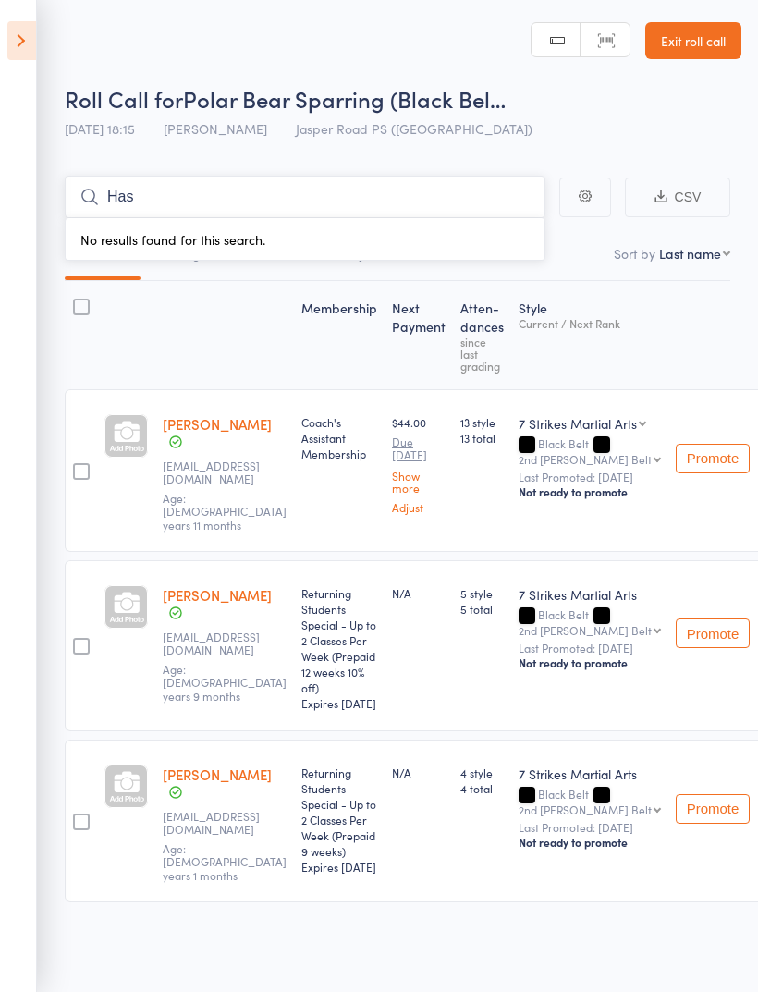
type input "Hash"
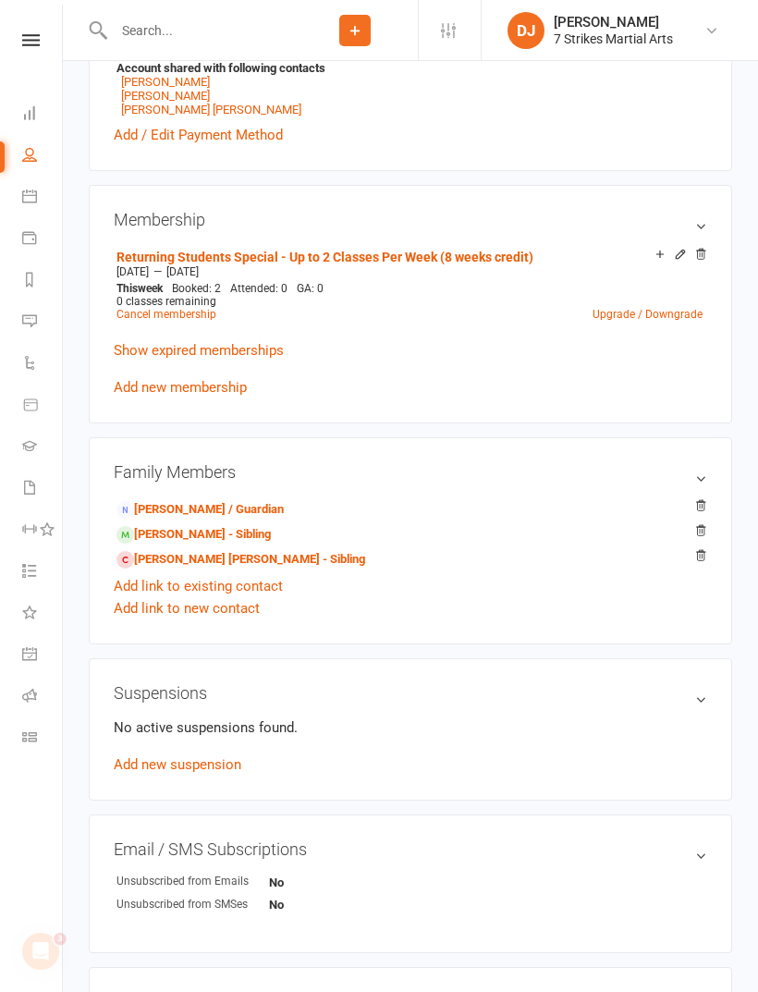
scroll to position [694, 0]
click at [680, 262] on icon at bounding box center [680, 255] width 13 height 13
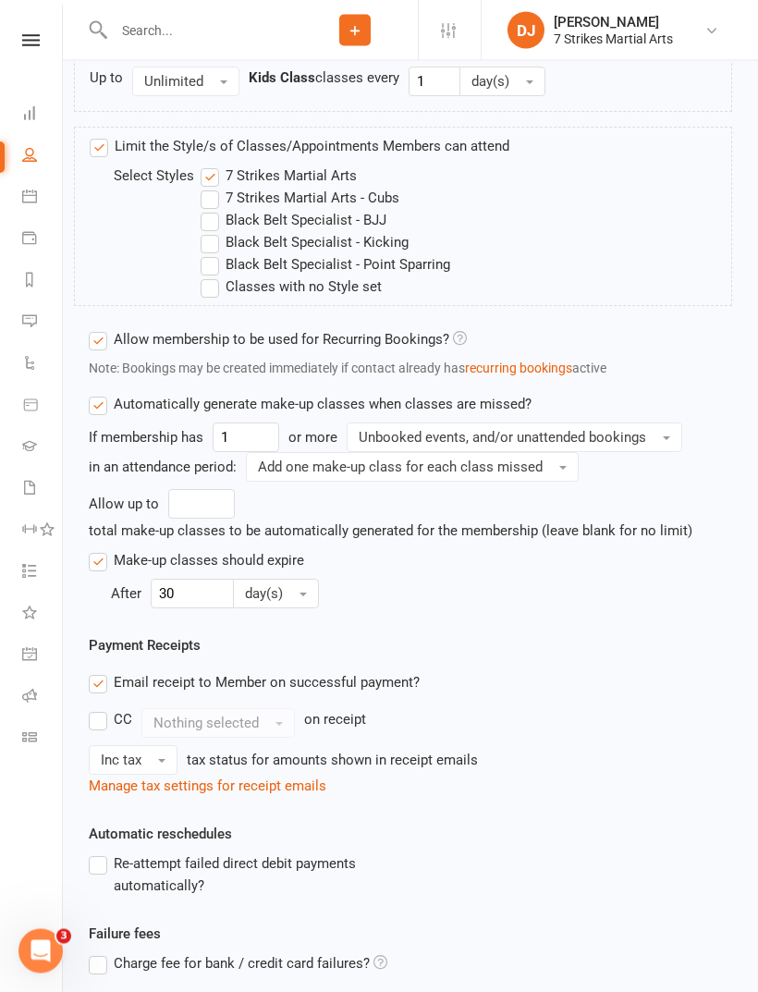
scroll to position [1109, 0]
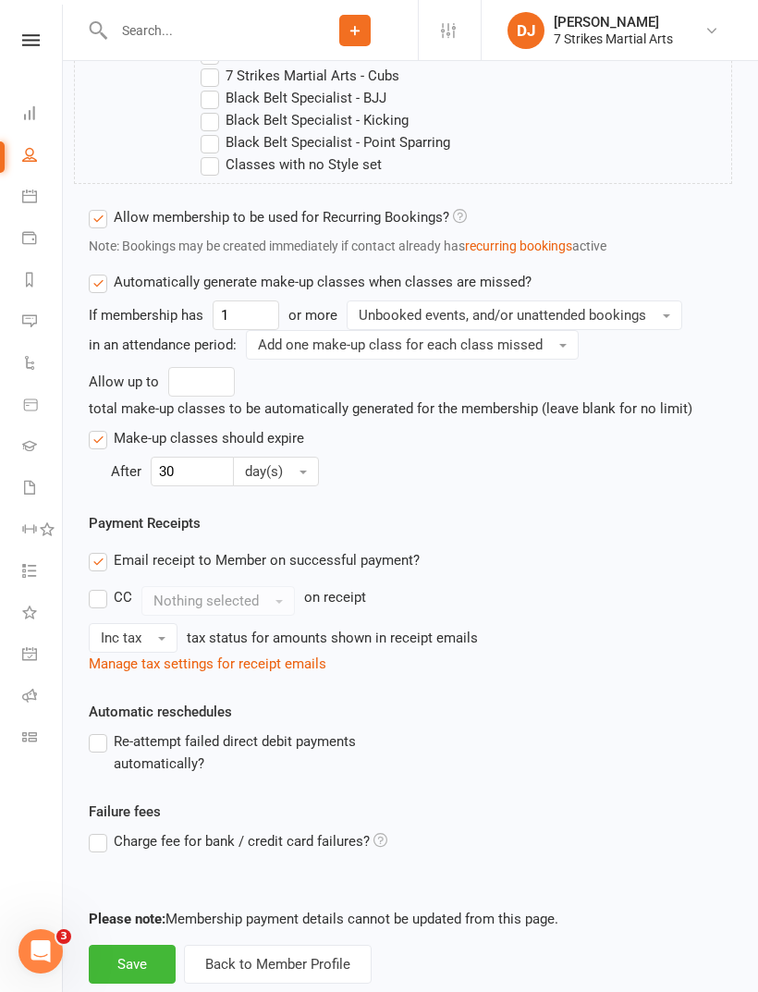
click at [136, 967] on button "Save" at bounding box center [132, 964] width 87 height 39
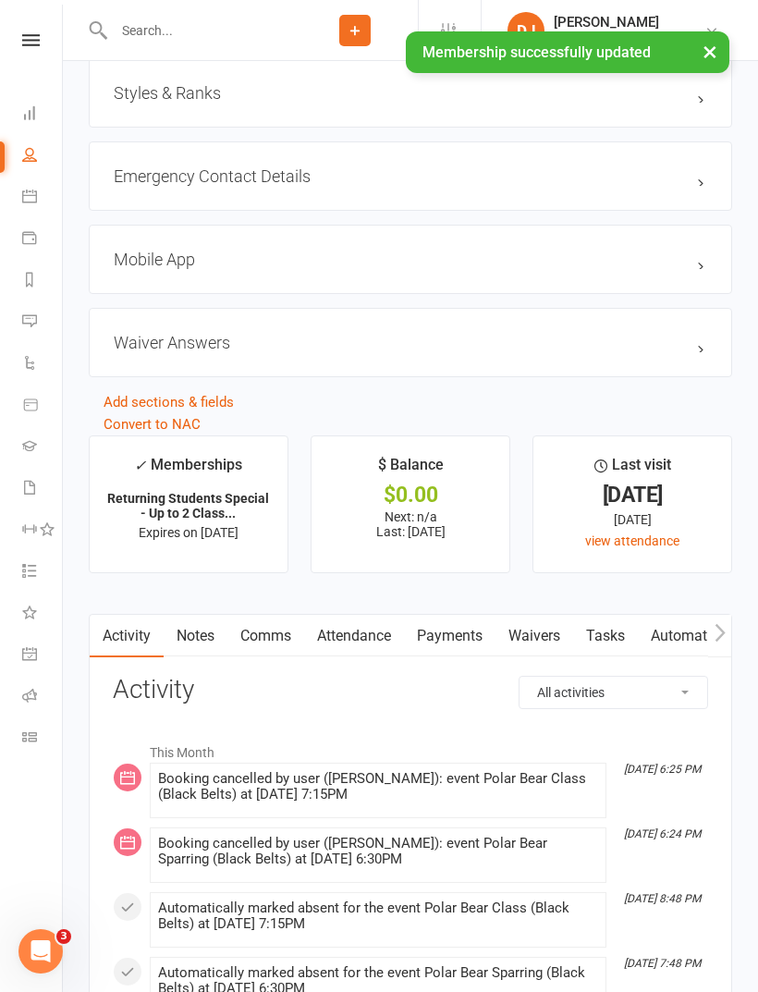
click at [377, 650] on link "Attendance" at bounding box center [354, 636] width 100 height 43
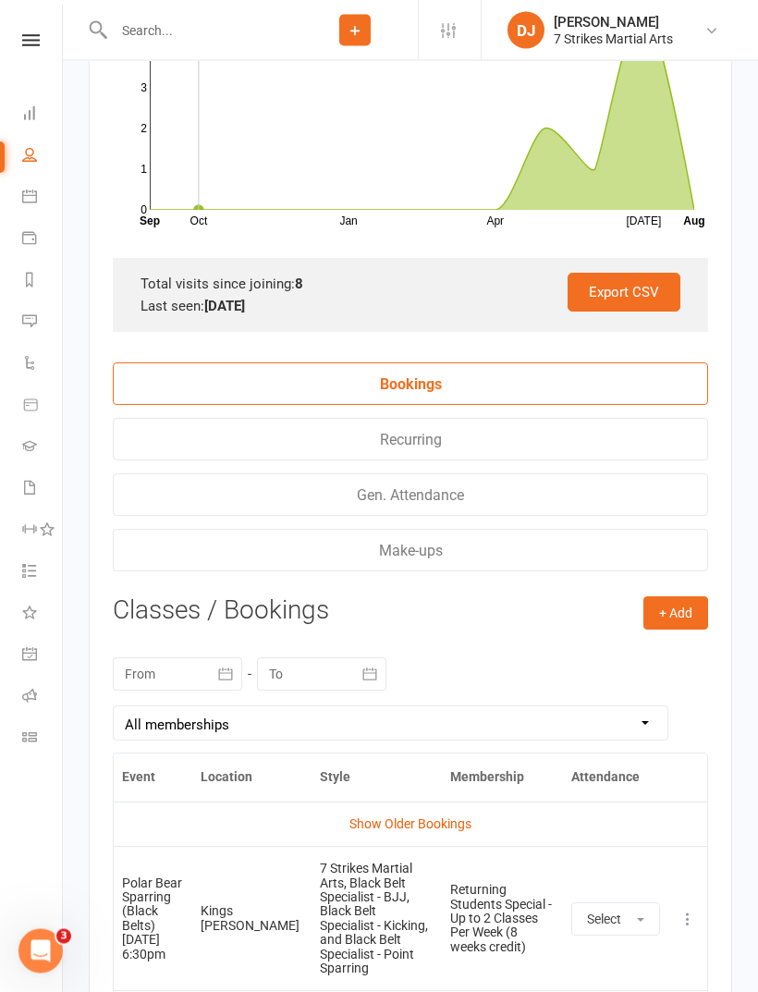
scroll to position [2372, 0]
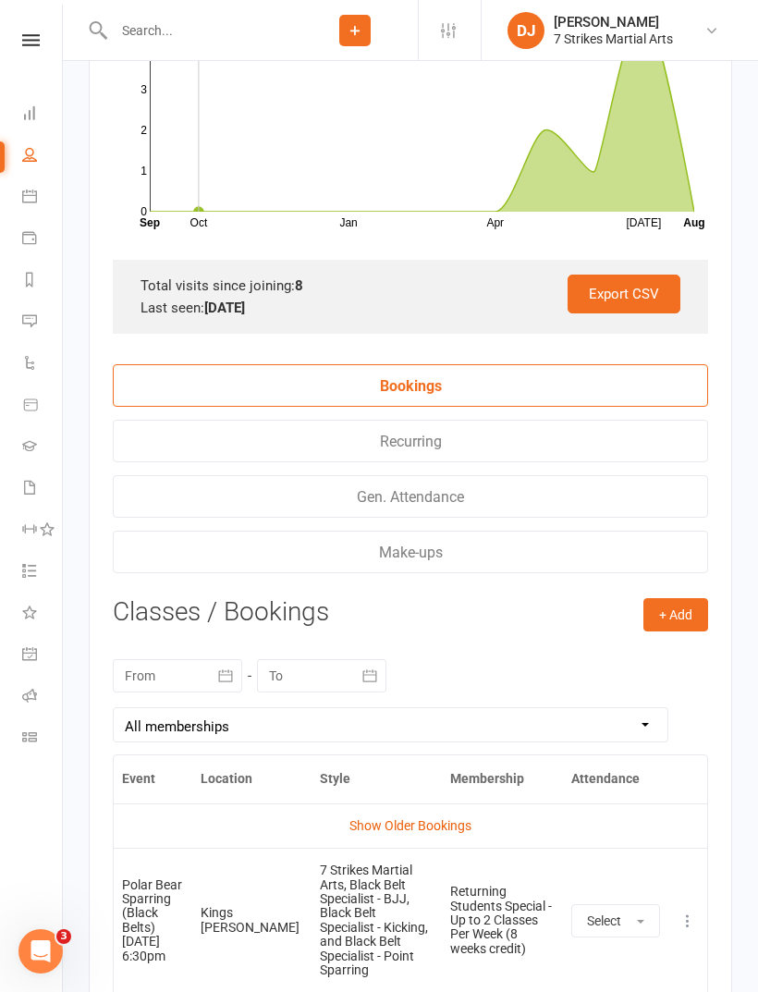
click at [690, 631] on button "+ Add" at bounding box center [675, 614] width 65 height 33
click at [610, 667] on link "Book Event" at bounding box center [615, 656] width 183 height 37
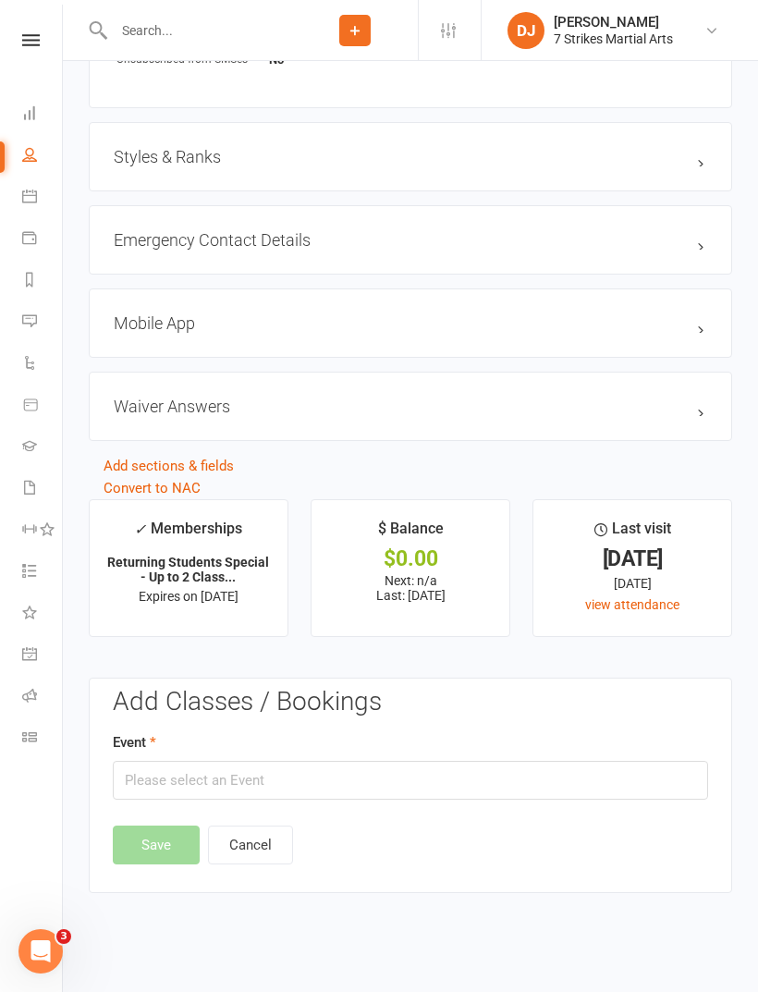
scroll to position [1508, 0]
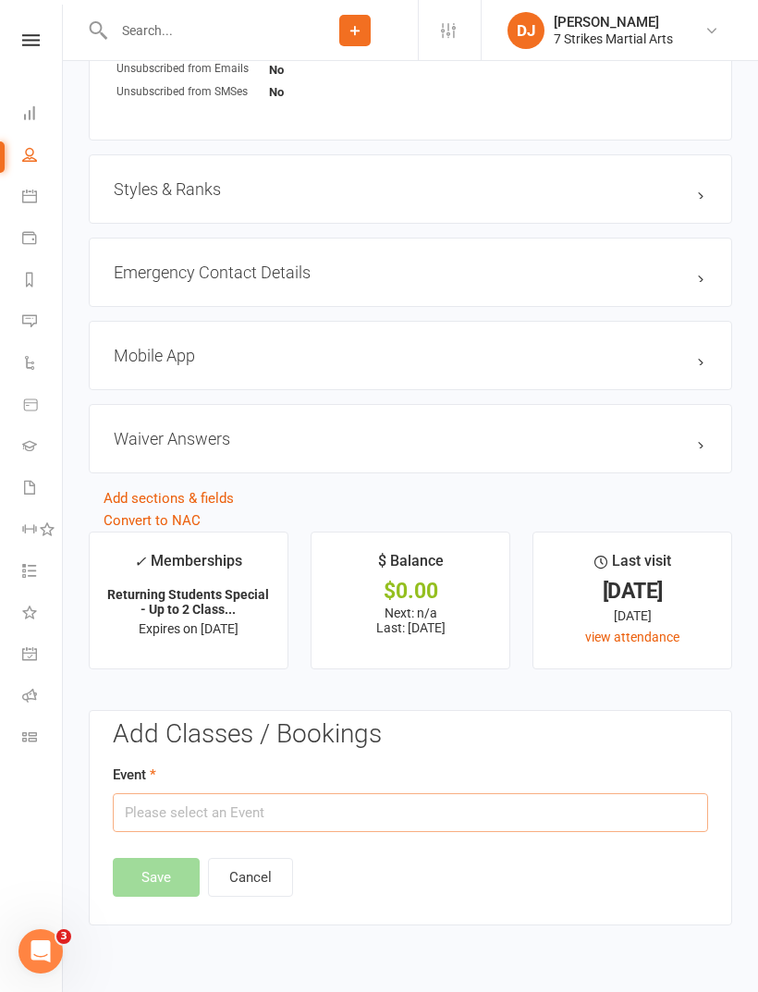
click at [516, 815] on input "text" at bounding box center [410, 812] width 595 height 39
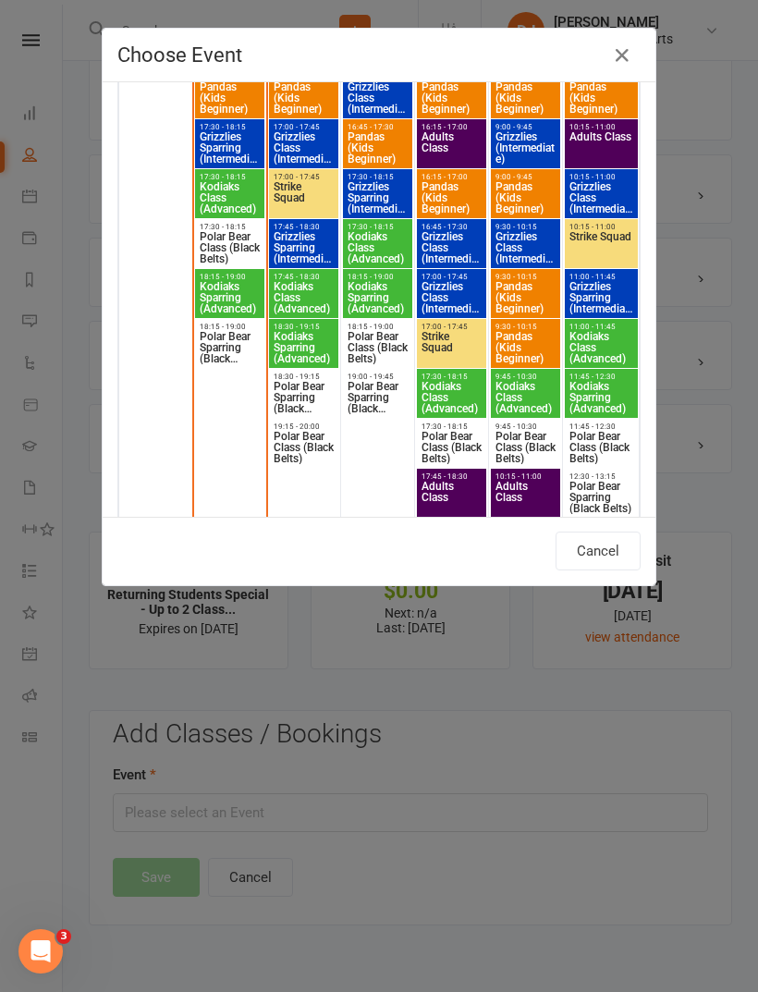
scroll to position [2809, 0]
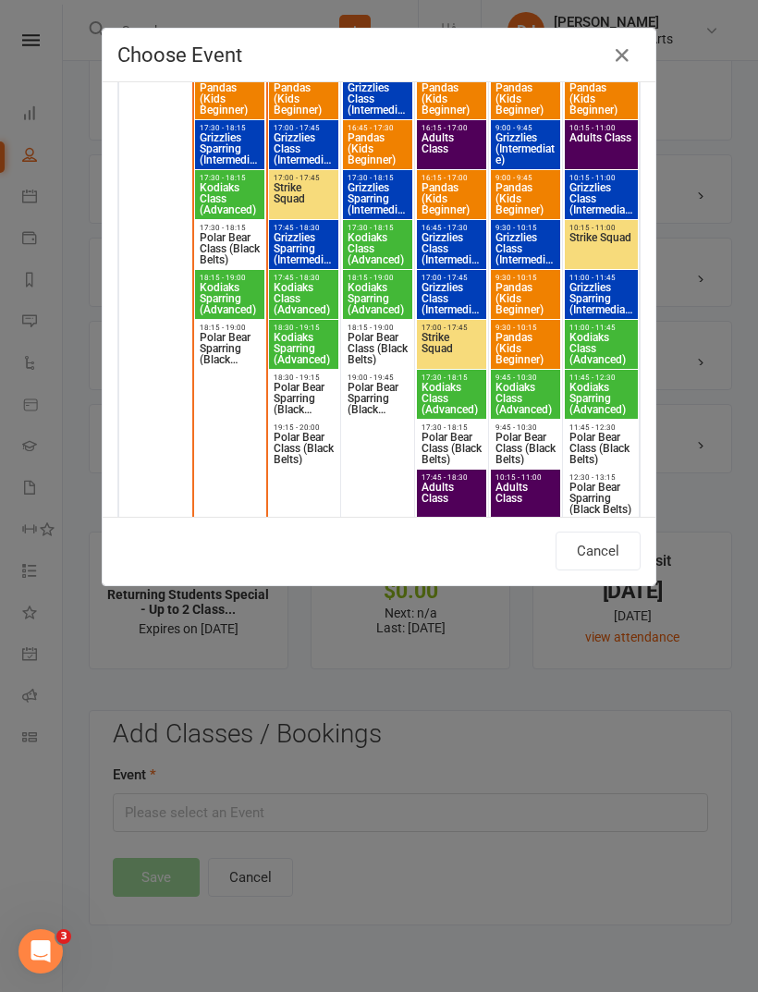
click at [230, 349] on span "Polar Bear Sparring (Black Belts)" at bounding box center [230, 348] width 62 height 33
type input "Polar Bear Sparring (Black Belts) - [DATE] 6:15:00 PM"
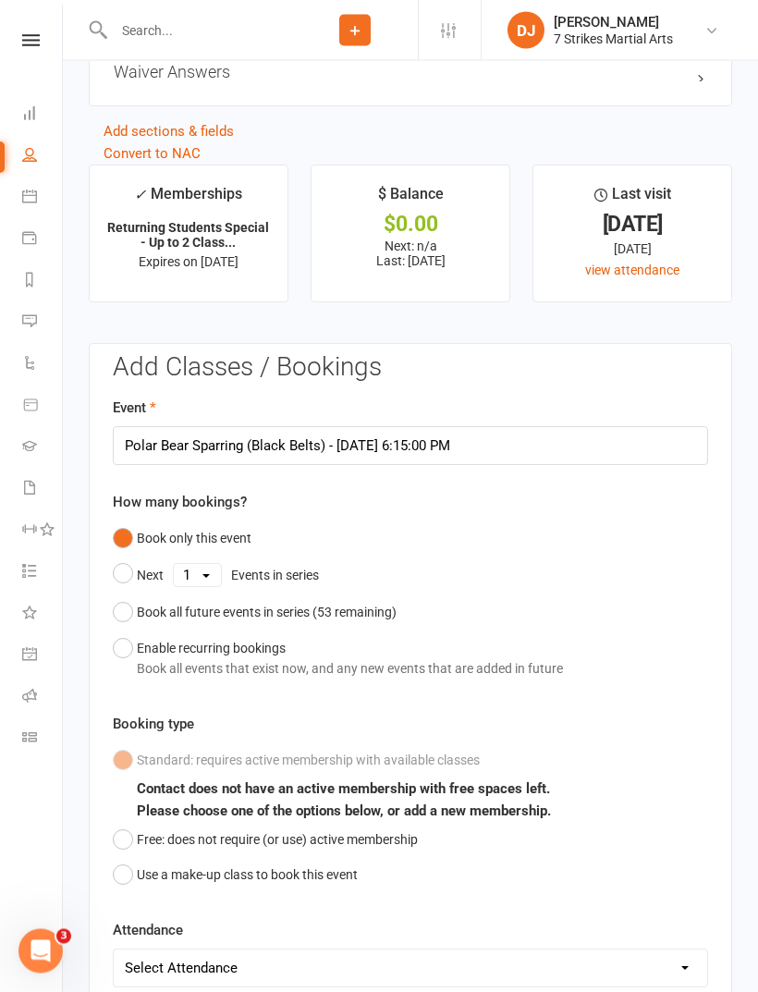
scroll to position [2027, 0]
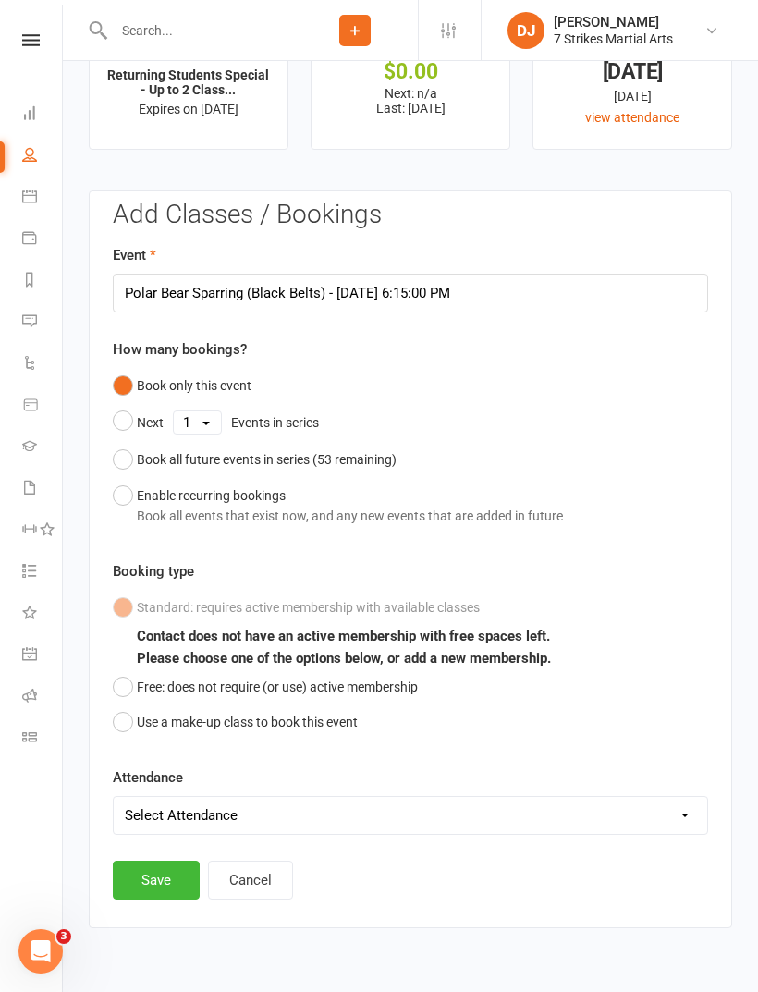
click at [258, 815] on select "Select Attendance Attended Absent" at bounding box center [411, 815] width 594 height 37
select select "0"
click at [160, 892] on button "Save" at bounding box center [156, 880] width 87 height 39
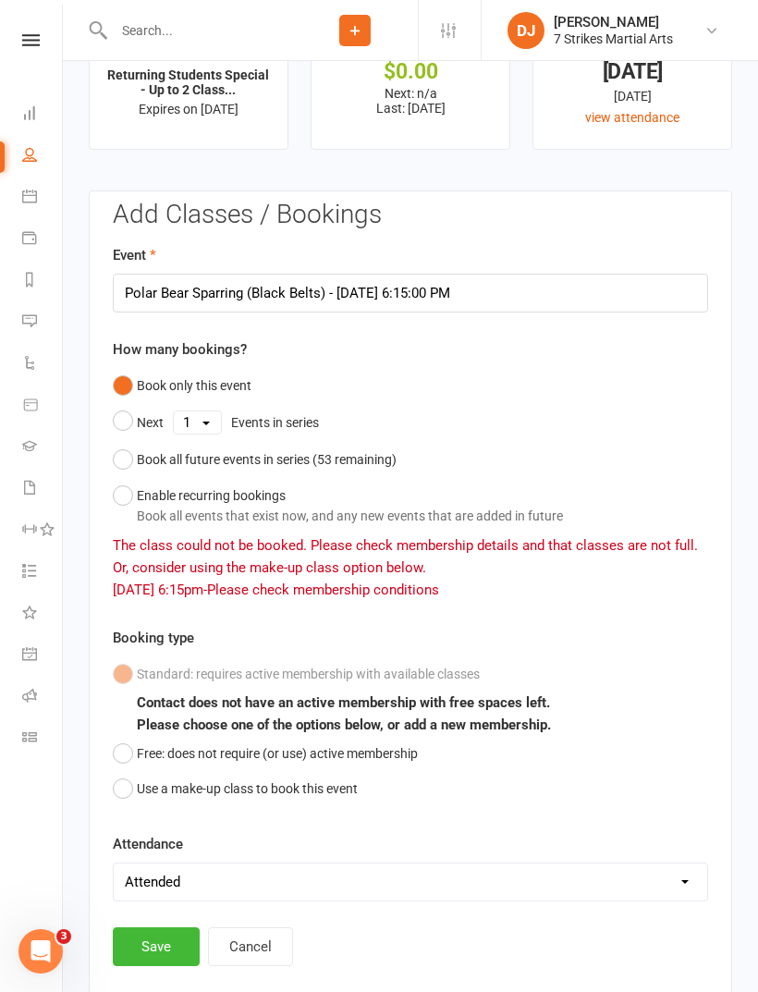
click at [227, 791] on button "Use a make-up class to book this event" at bounding box center [235, 788] width 245 height 35
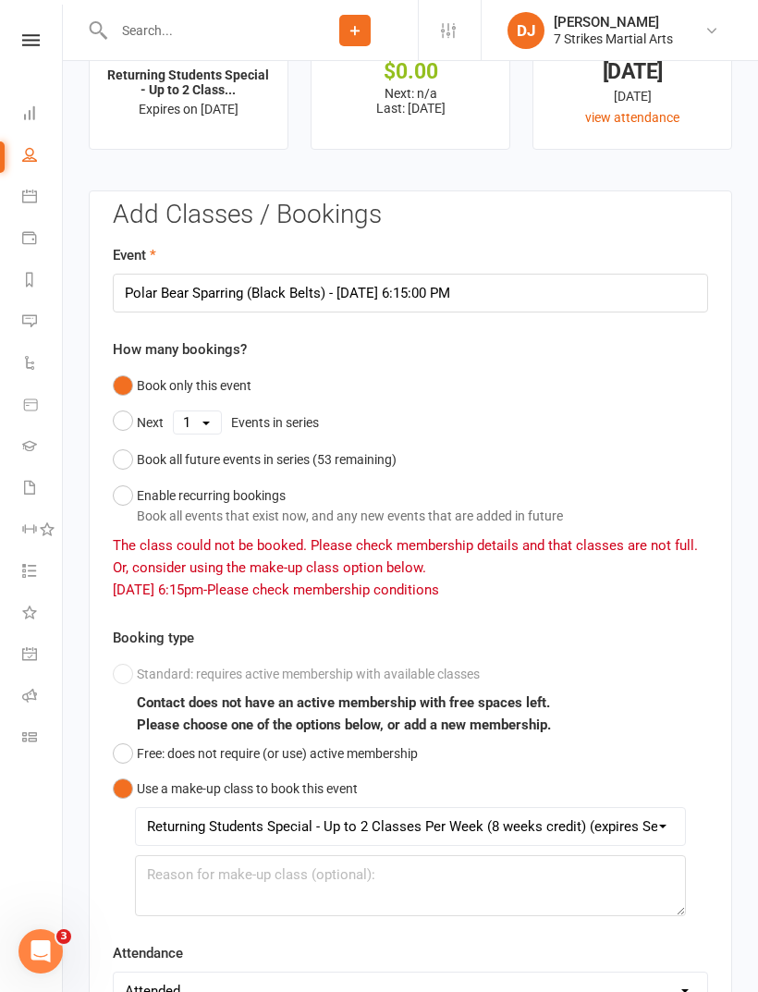
click at [664, 826] on select "Returning Students Special - Up to 2 Classes Per Week (8 weeks credit) (expires…" at bounding box center [410, 826] width 549 height 37
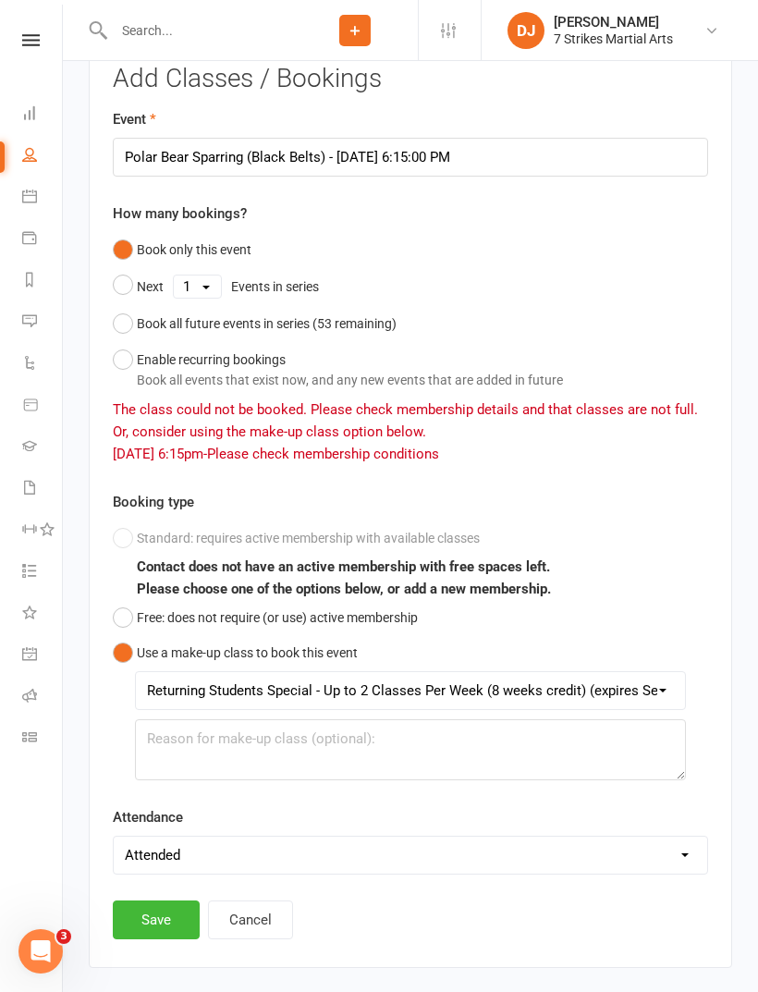
scroll to position [2203, 0]
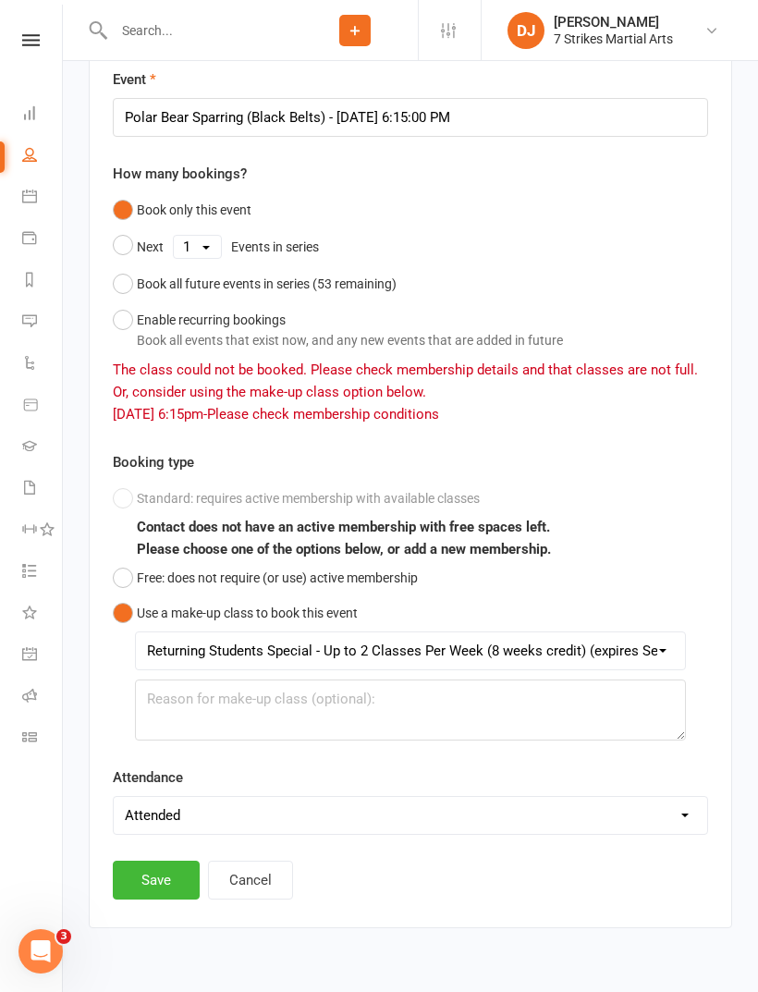
click at [151, 894] on button "Save" at bounding box center [156, 880] width 87 height 39
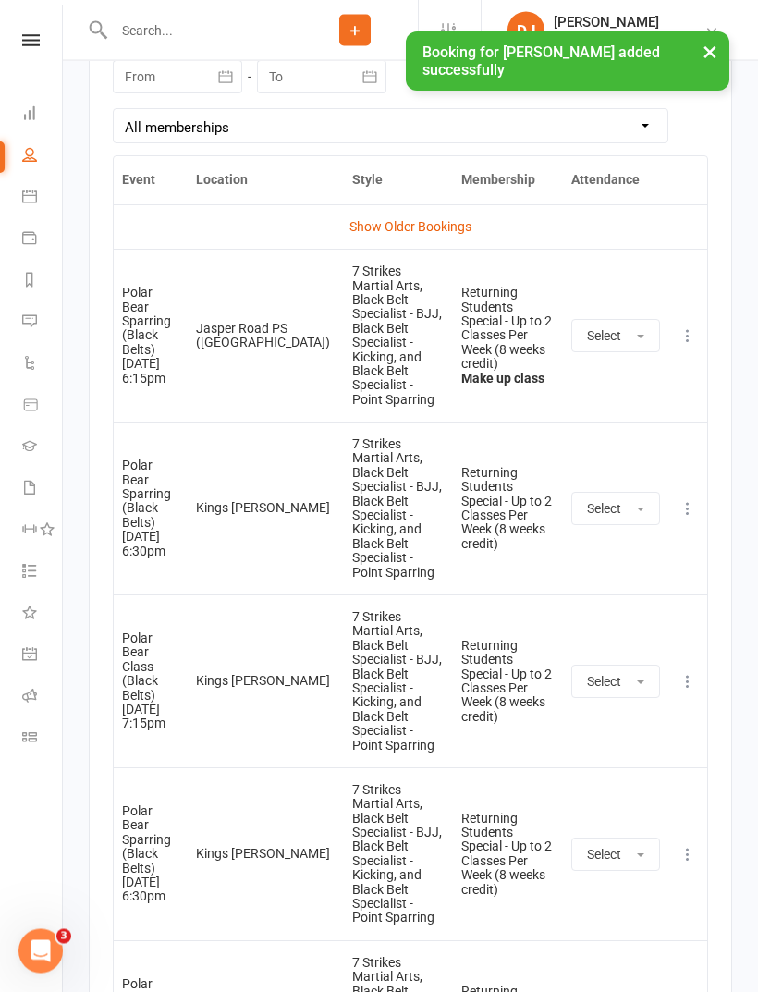
scroll to position [2971, 0]
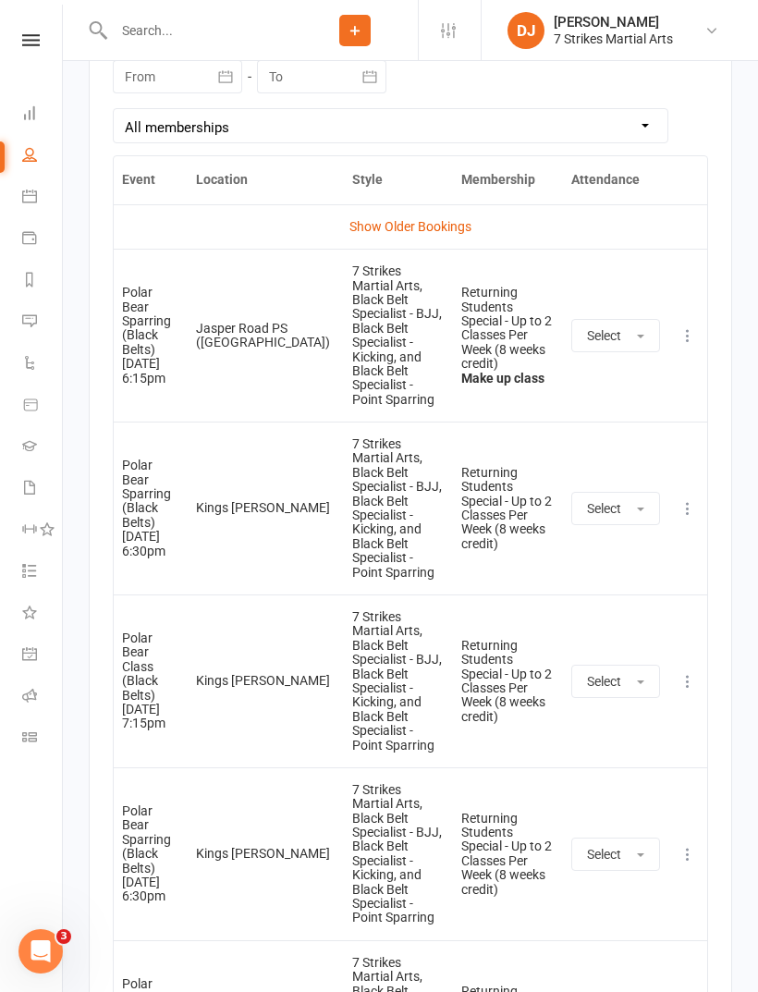
click at [642, 324] on button "Select" at bounding box center [615, 335] width 89 height 33
click at [647, 371] on link "Attended" at bounding box center [663, 377] width 183 height 37
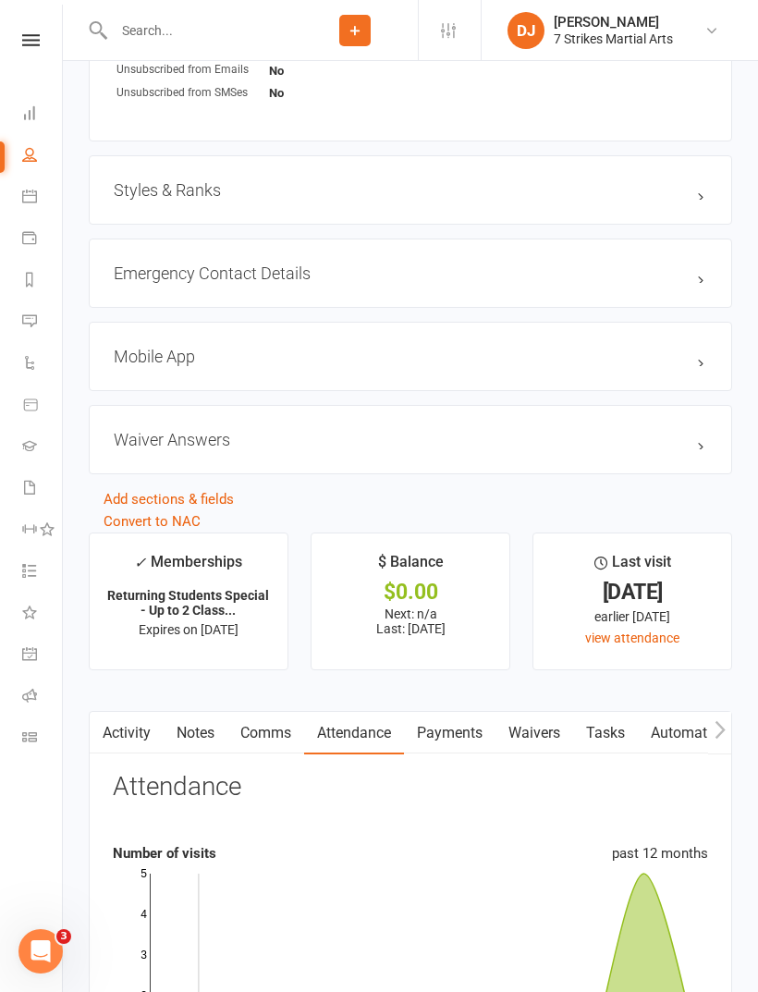
scroll to position [1468, 0]
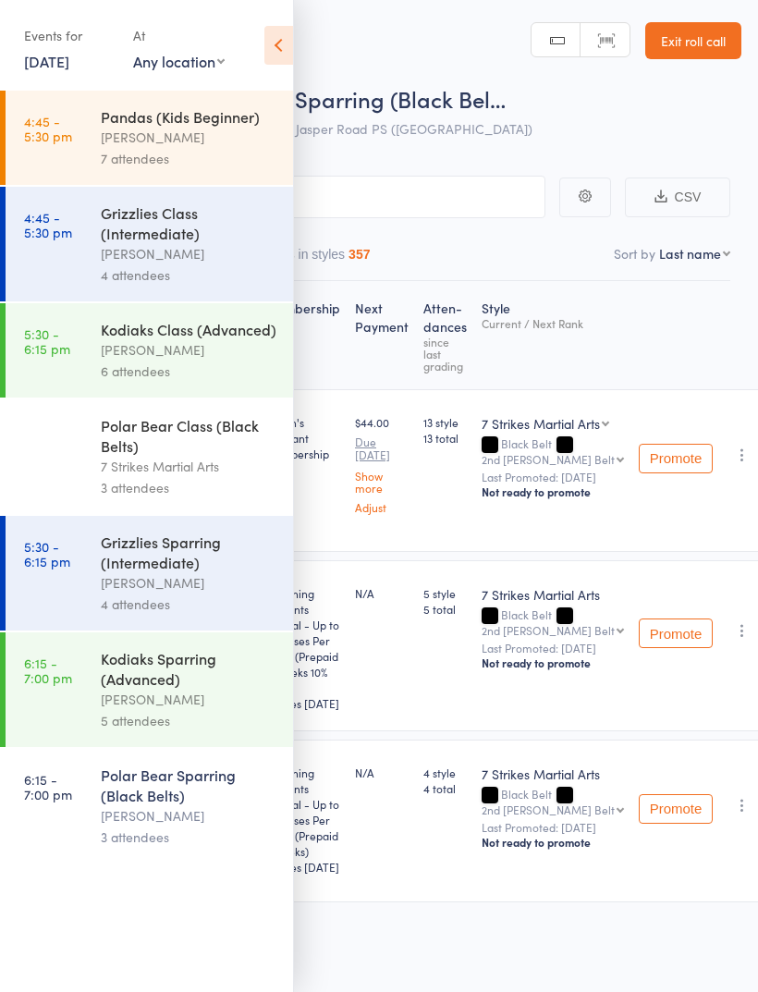
click at [285, 34] on icon at bounding box center [278, 45] width 29 height 39
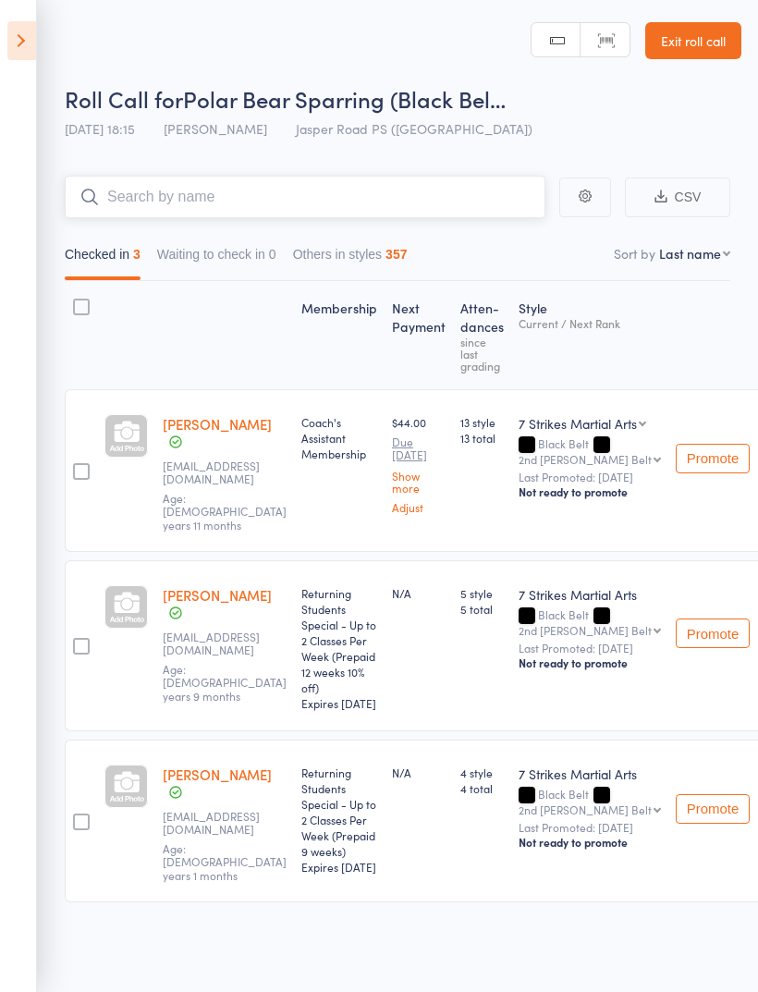
click at [371, 201] on input "search" at bounding box center [305, 197] width 481 height 43
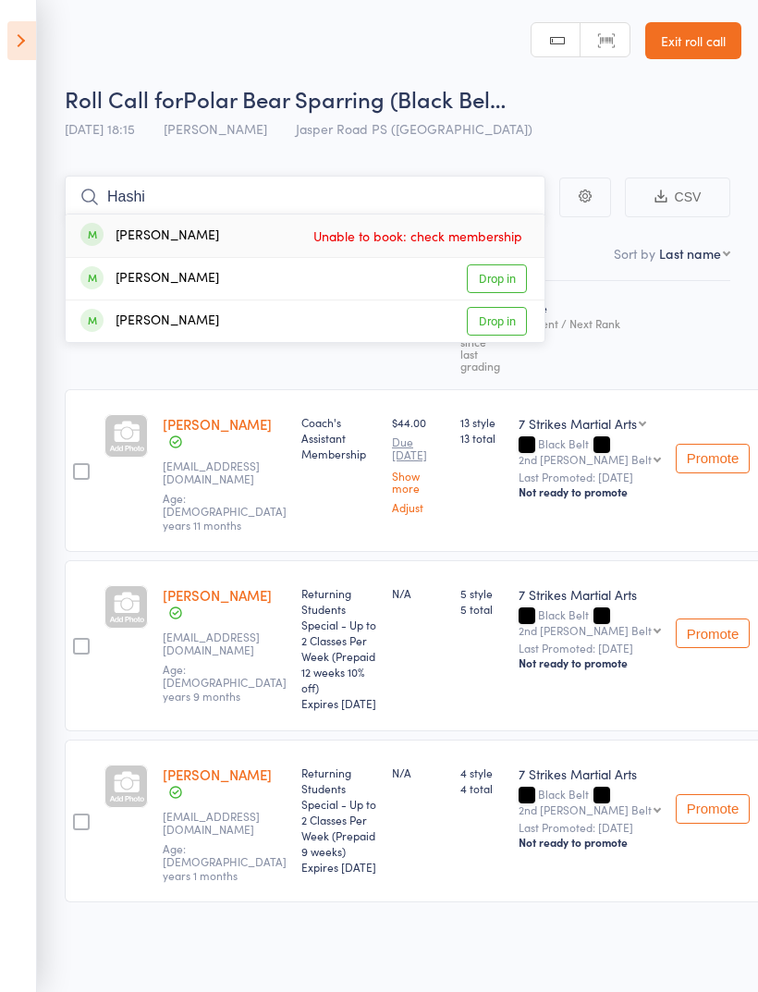
type input "Hashi"
click at [434, 239] on span "Unable to book: check membership" at bounding box center [418, 236] width 218 height 28
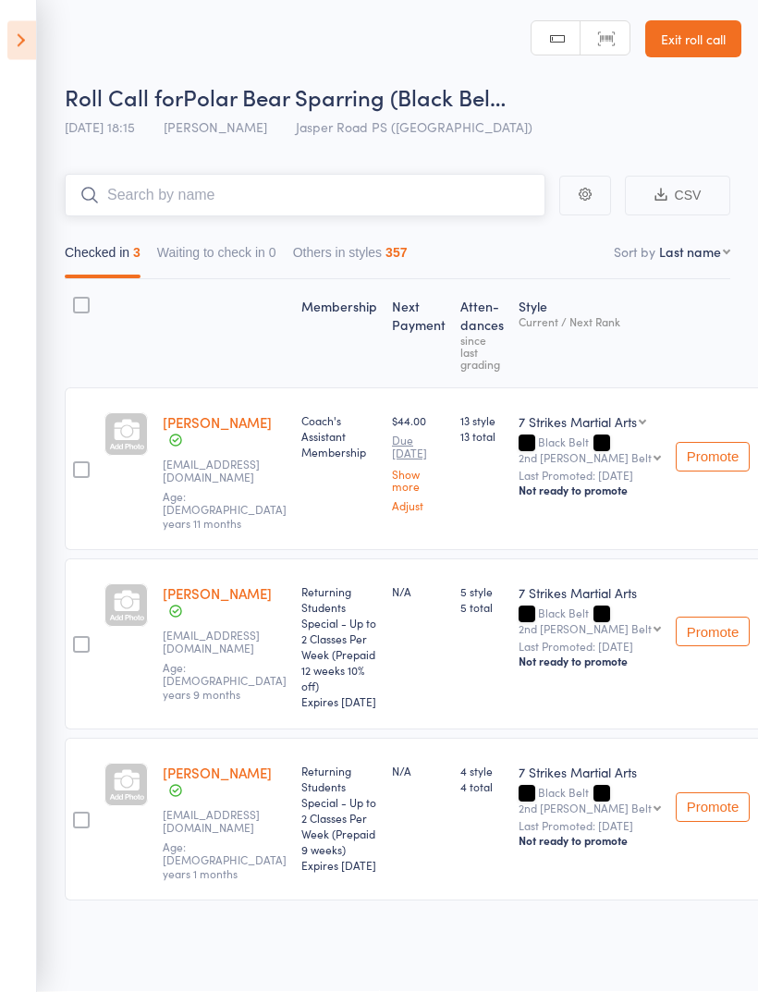
scroll to position [17, 0]
click at [386, 175] on input "search" at bounding box center [305, 196] width 481 height 43
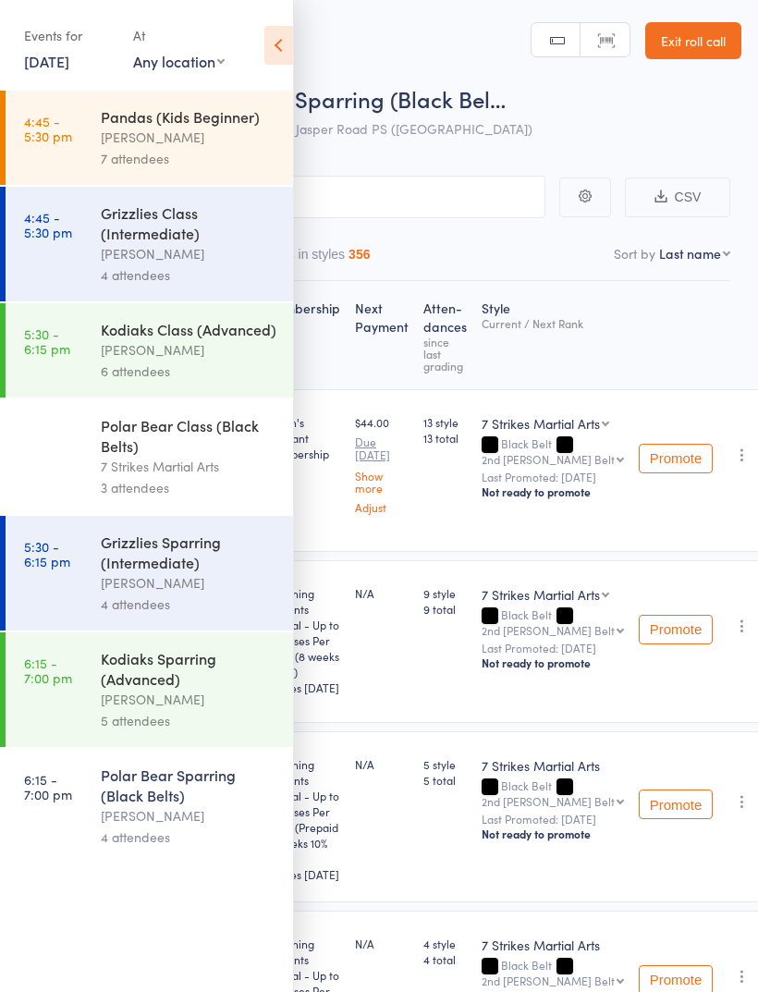
click at [286, 35] on icon at bounding box center [278, 45] width 29 height 39
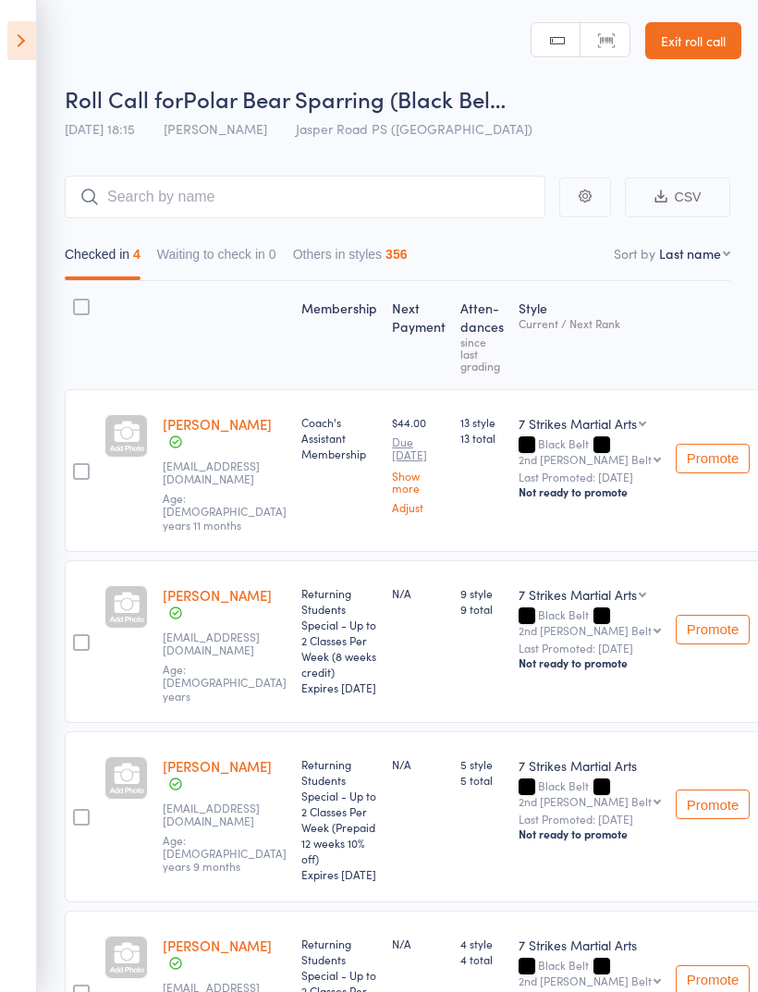
click at [26, 44] on icon at bounding box center [21, 40] width 29 height 39
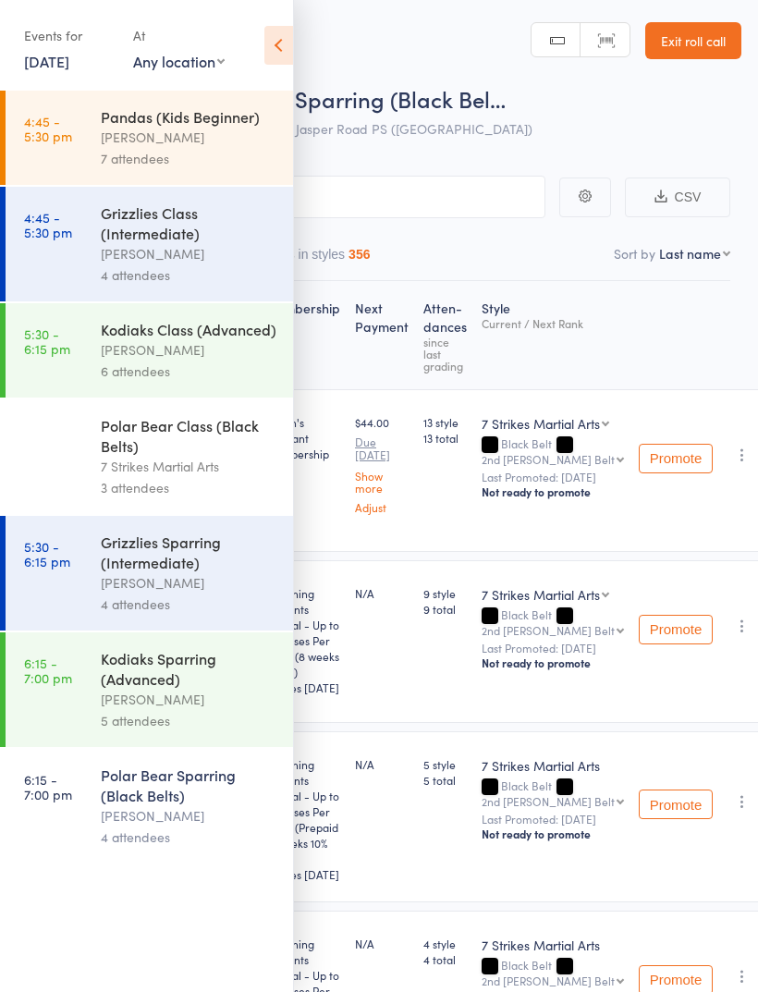
click at [199, 710] on div "[PERSON_NAME]" at bounding box center [189, 699] width 177 height 21
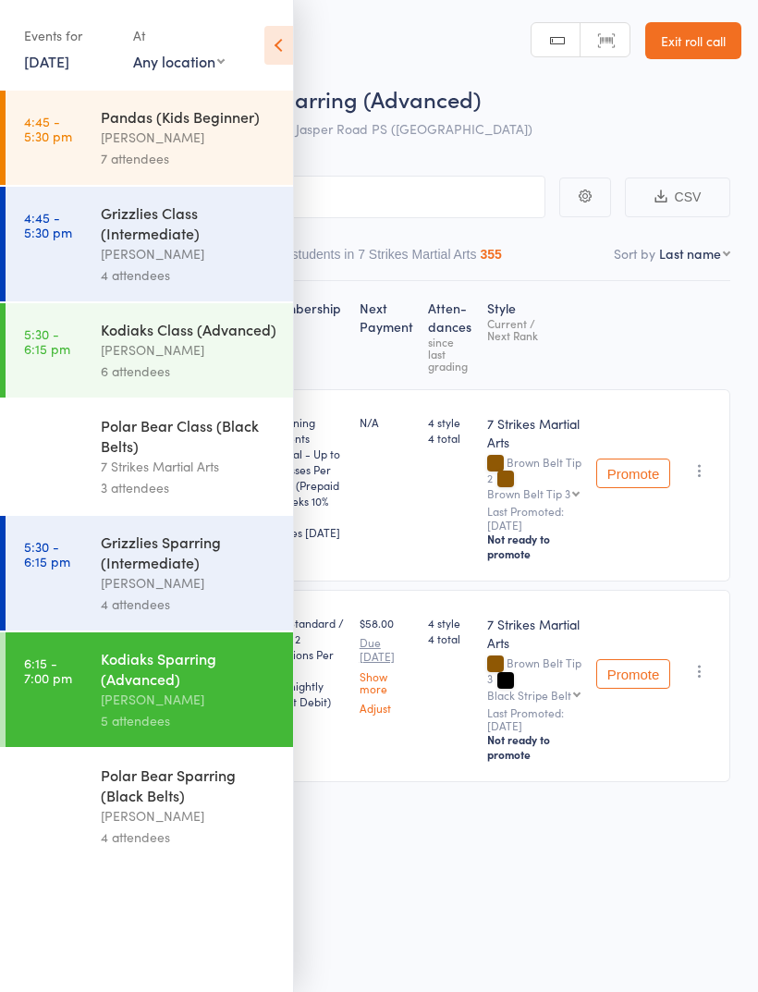
click at [291, 50] on icon at bounding box center [278, 45] width 29 height 39
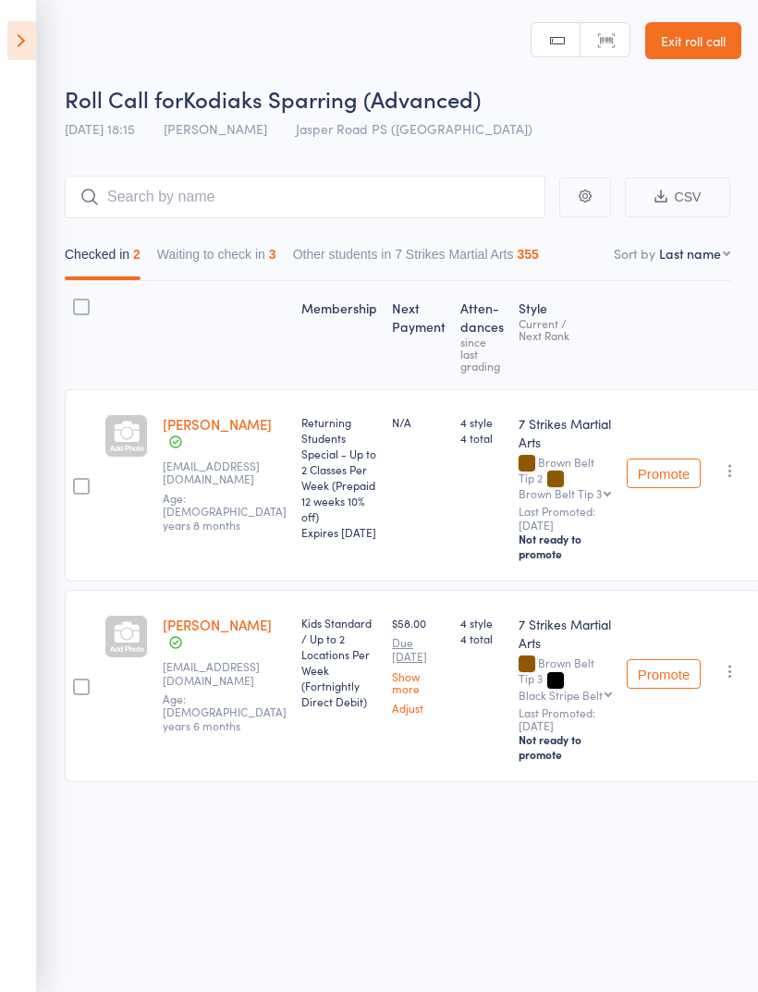
click at [251, 255] on button "Waiting to check in 3" at bounding box center [216, 259] width 119 height 43
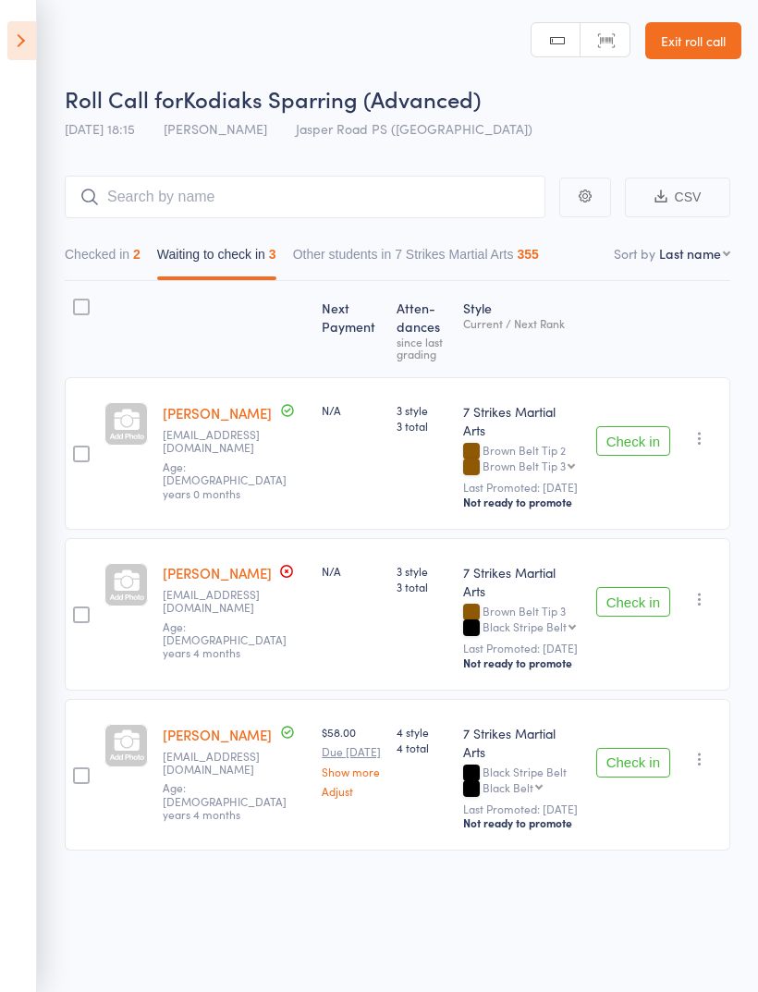
click at [648, 427] on button "Check in" at bounding box center [633, 441] width 74 height 30
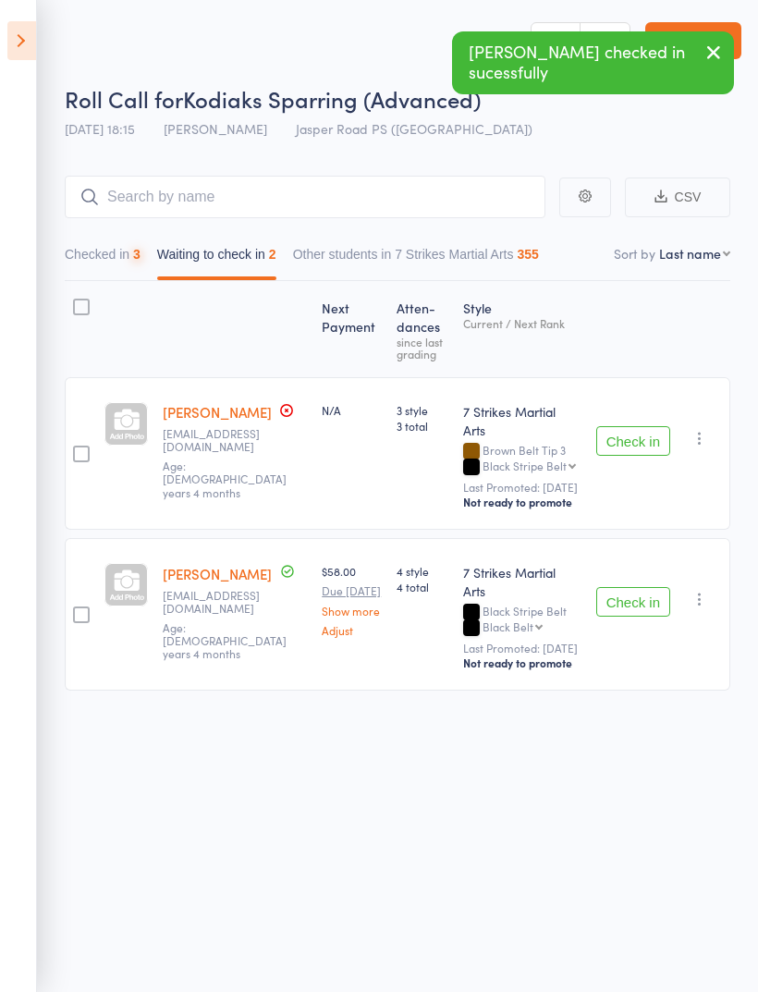
click at [635, 427] on button "Check in" at bounding box center [633, 441] width 74 height 30
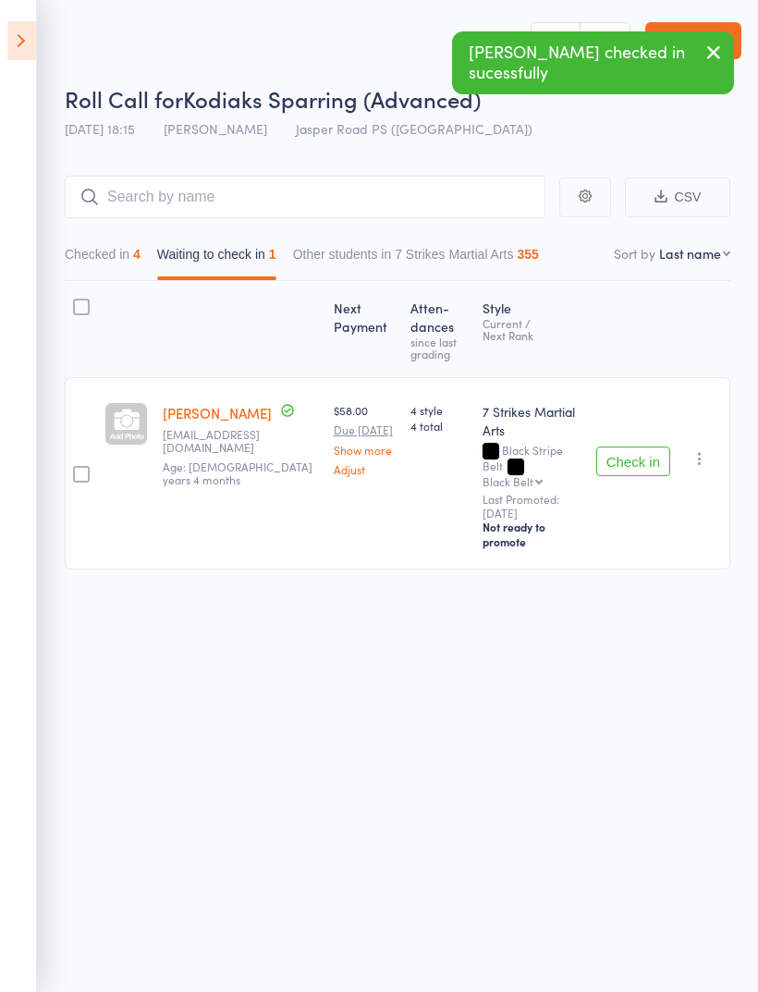
click at [636, 447] on button "Check in" at bounding box center [633, 462] width 74 height 30
